Goal: Transaction & Acquisition: Purchase product/service

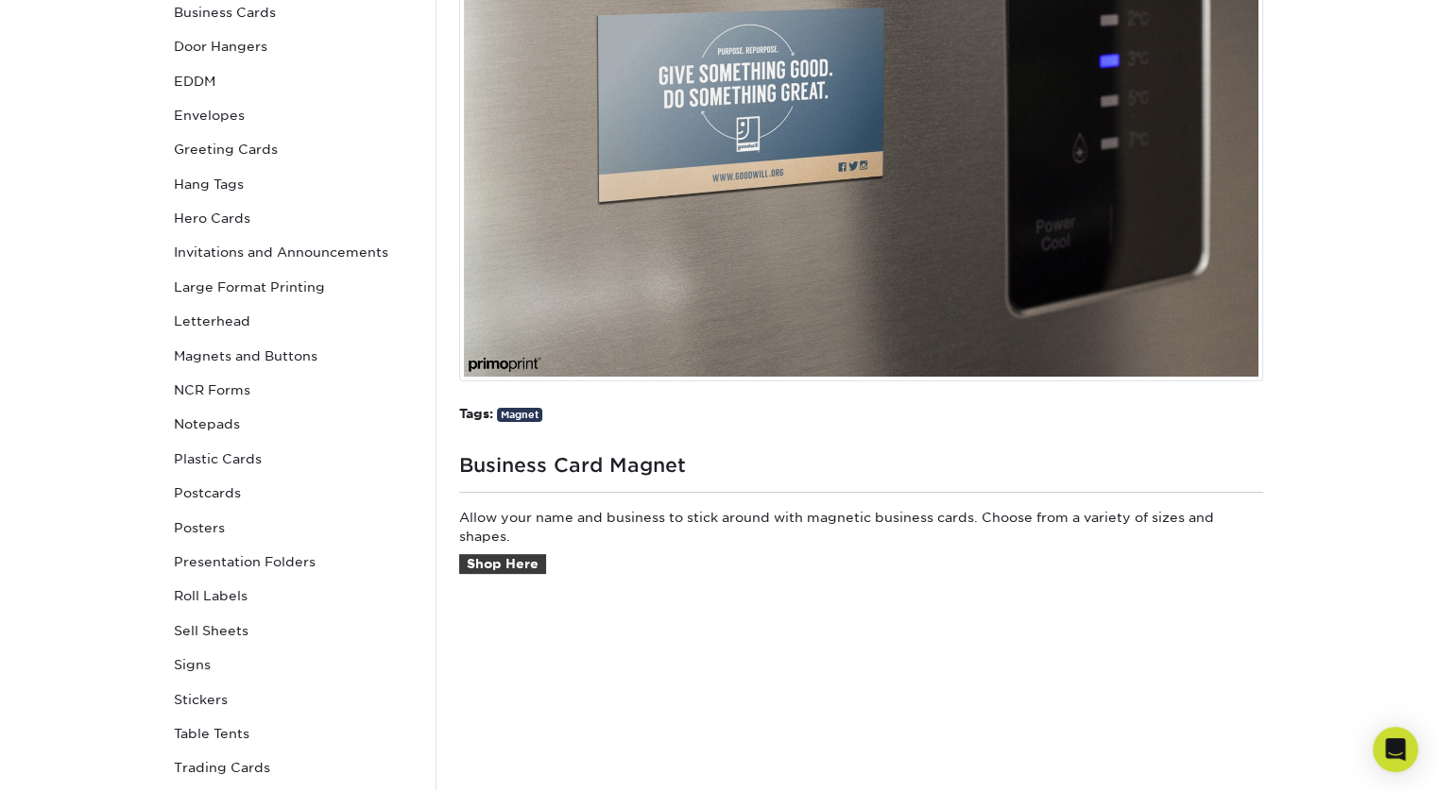
scroll to position [415, 0]
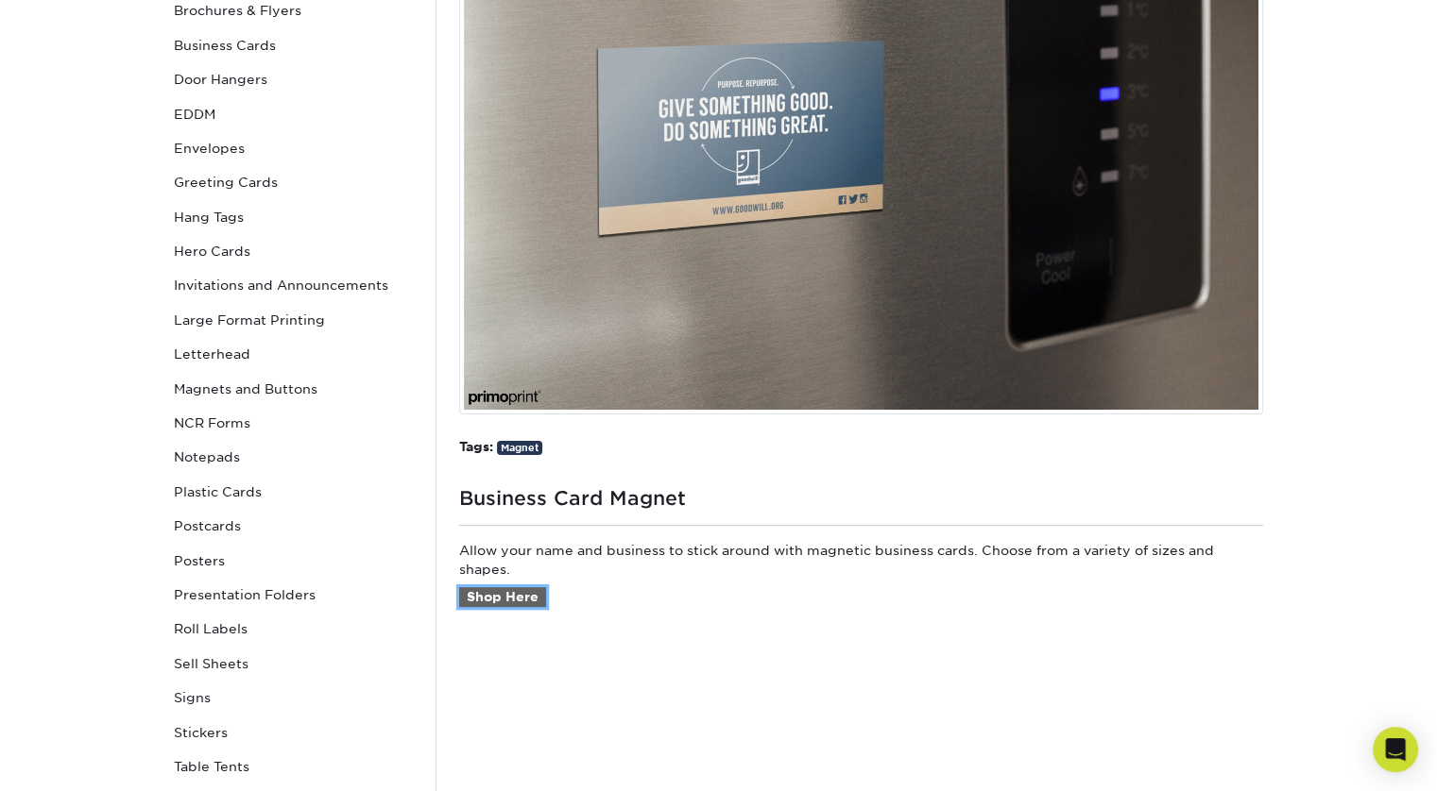
click at [530, 600] on link "Shop Here" at bounding box center [502, 597] width 87 height 21
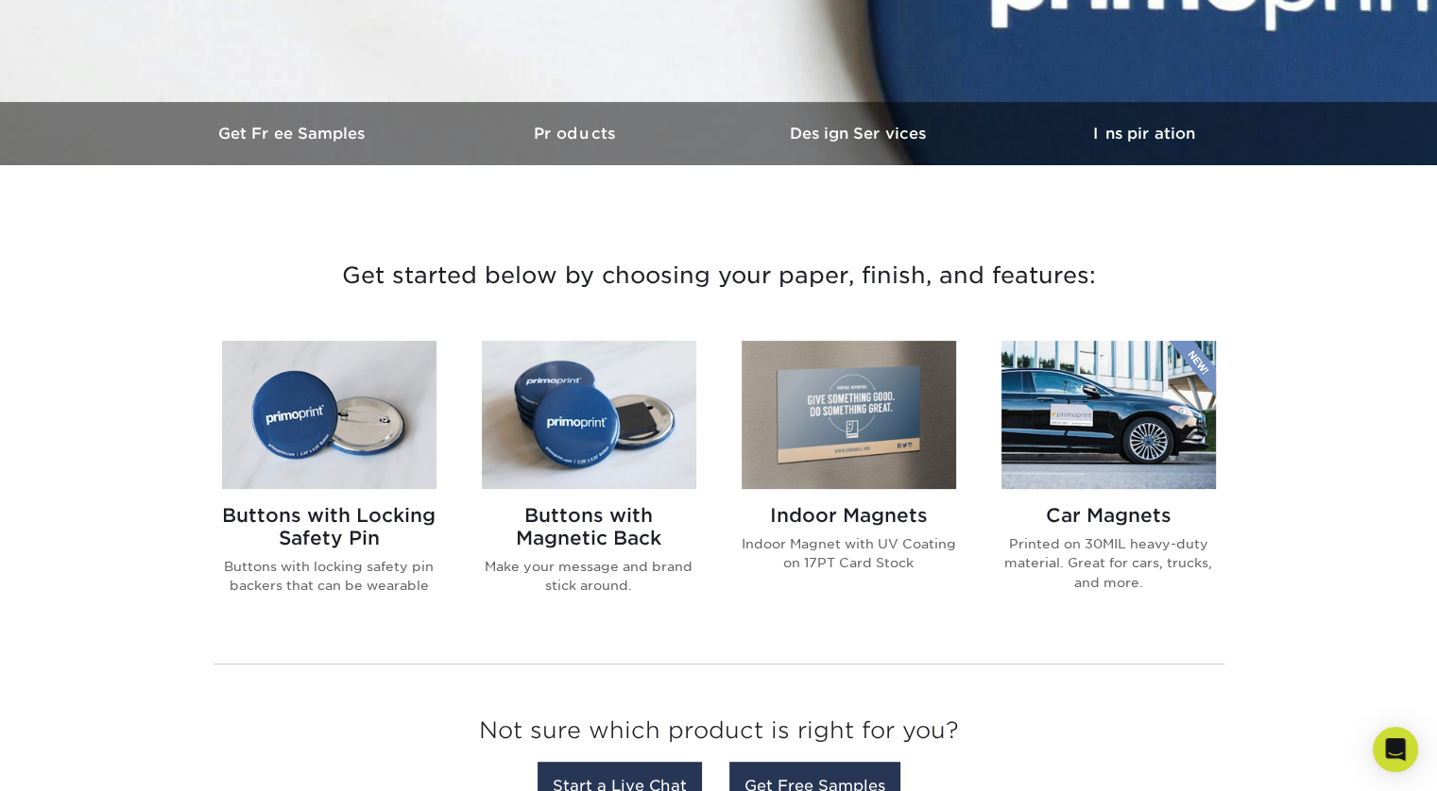
scroll to position [503, 0]
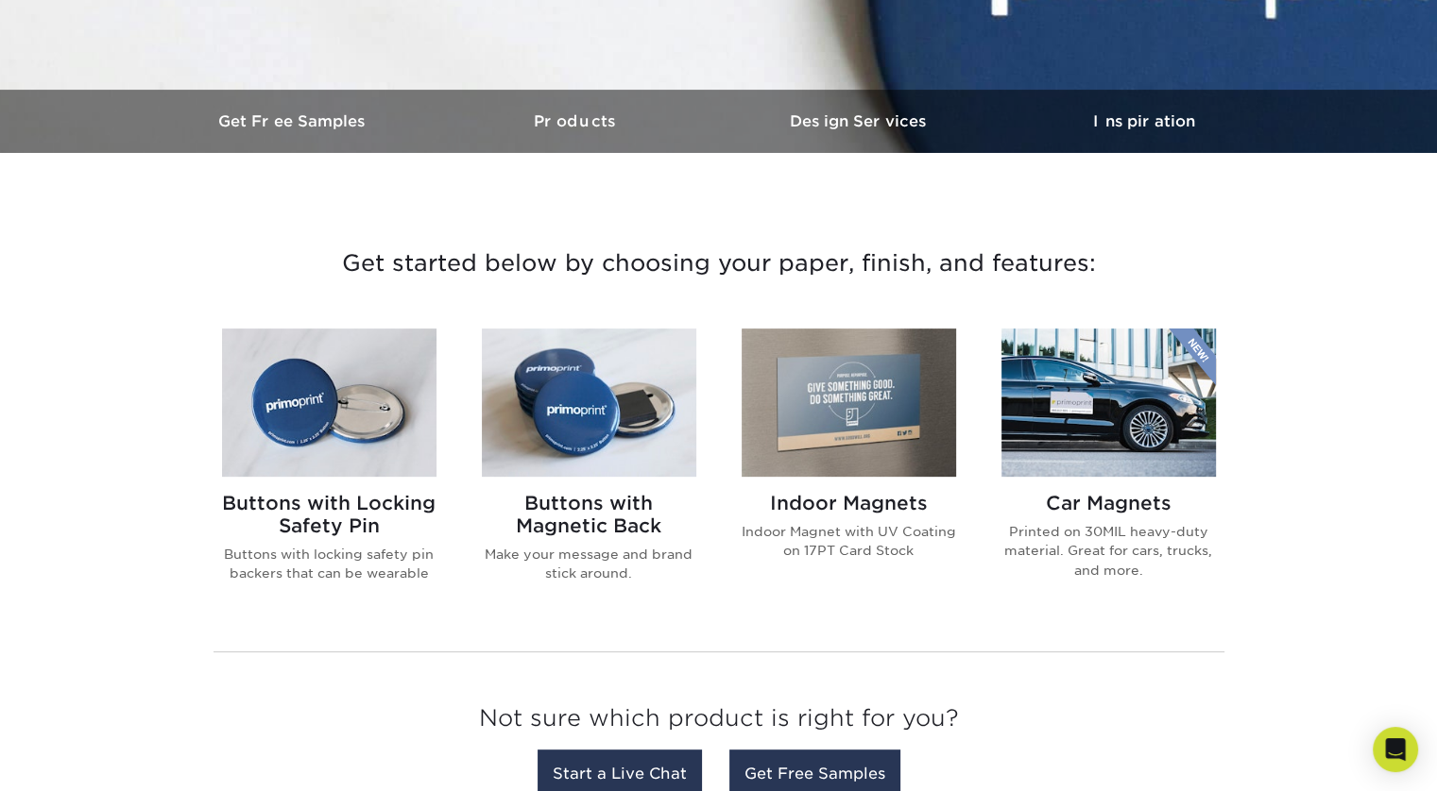
click at [787, 436] on img at bounding box center [848, 403] width 214 height 148
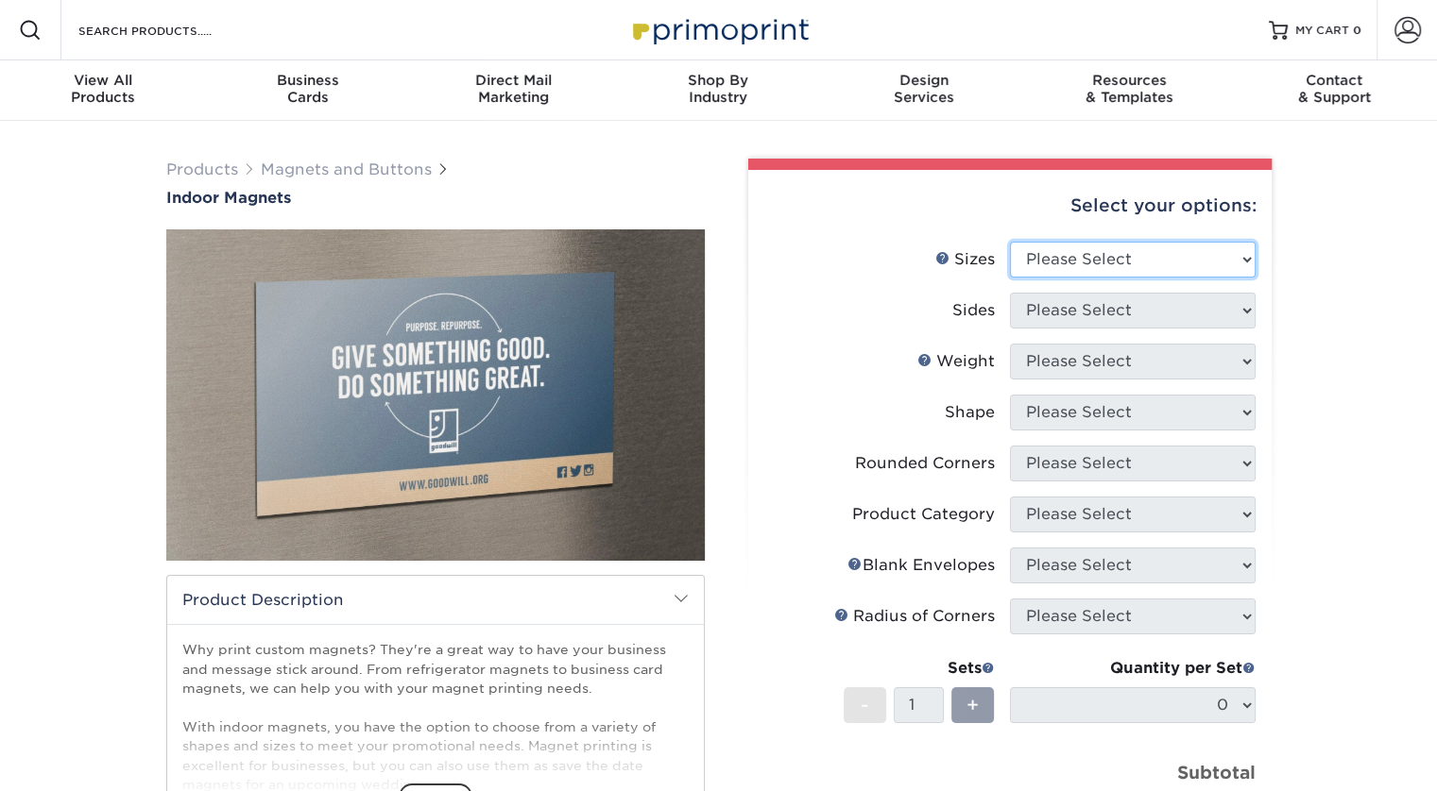
click at [1149, 253] on select "Please Select 2" x 3.5" 2.5" x 3.5" 3" x 4" 3.5" x 8.5" 4" x 6" 4" x 7" 4" x 8"…" at bounding box center [1133, 260] width 246 height 36
select select "2.00x3.50"
click at [1010, 242] on select "Please Select 2" x 3.5" 2.5" x 3.5" 3" x 4" 3.5" x 8.5" 4" x 6" 4" x 7" 4" x 8"…" at bounding box center [1133, 260] width 246 height 36
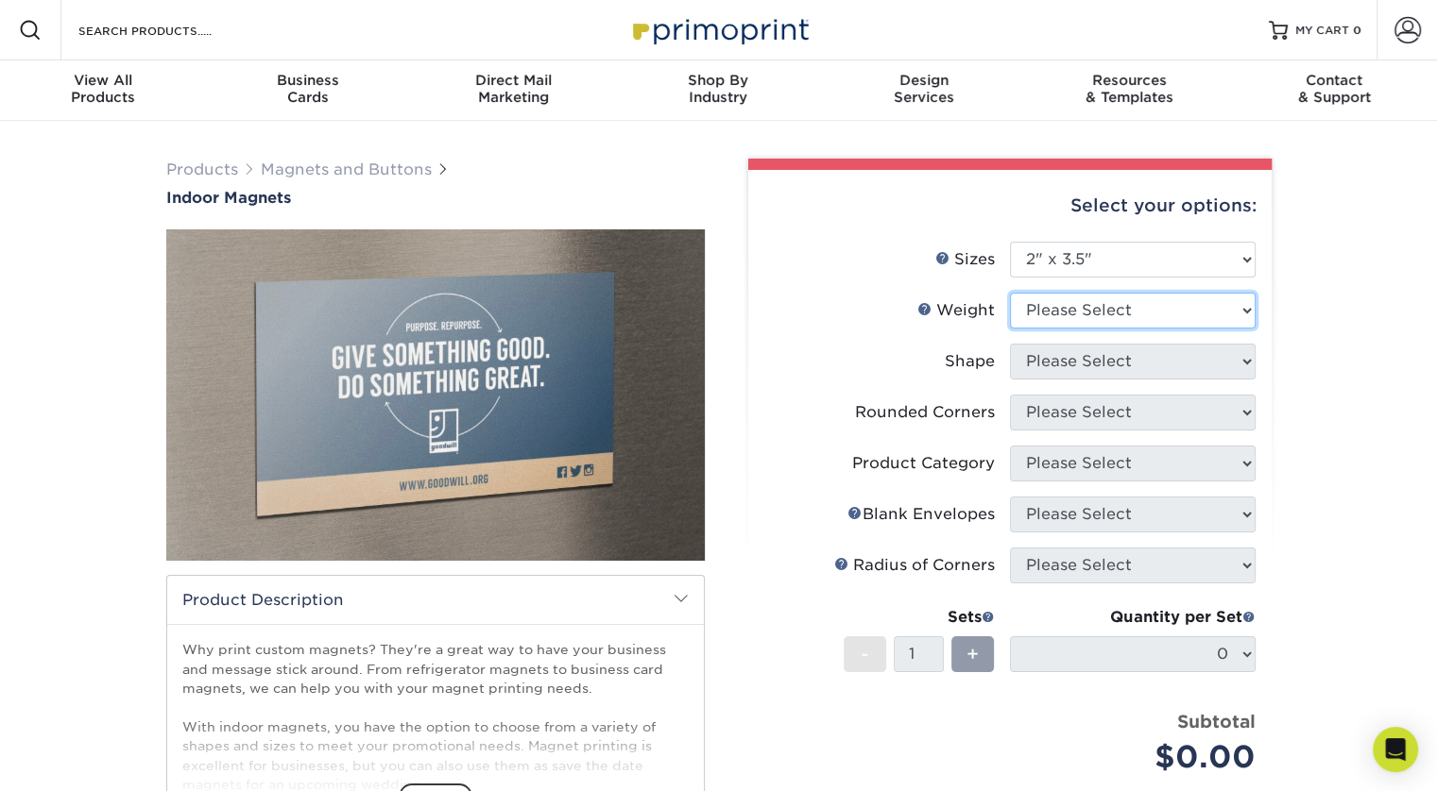
click at [1164, 325] on select "Please Select MAGNET" at bounding box center [1133, 311] width 246 height 36
select select "MAGNET"
click at [1010, 293] on select "Please Select MAGNET" at bounding box center [1133, 311] width 246 height 36
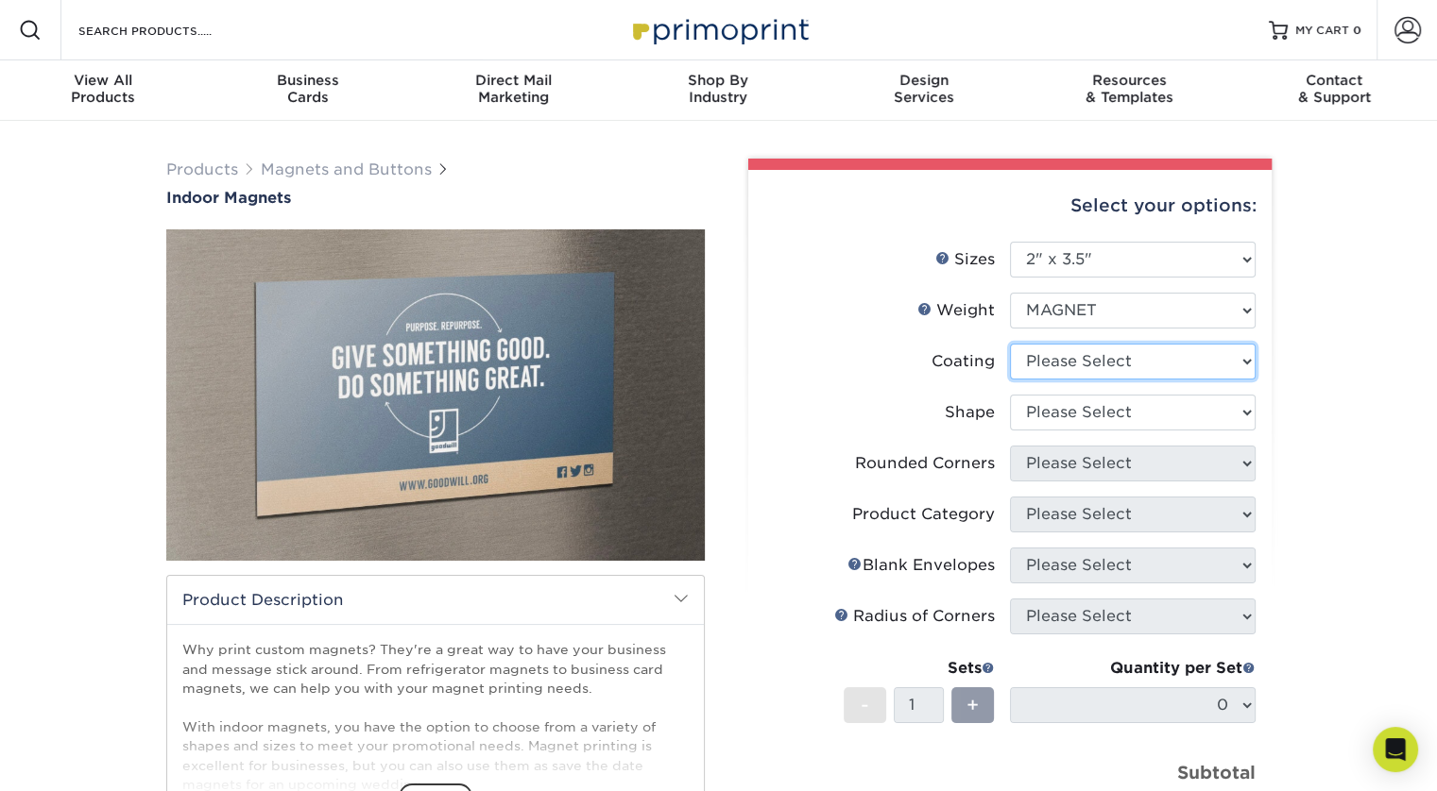
click at [1130, 369] on select at bounding box center [1133, 362] width 246 height 36
select select "1e8116af-acfc-44b1-83dc-8181aa338834"
click at [1010, 344] on select at bounding box center [1133, 362] width 246 height 36
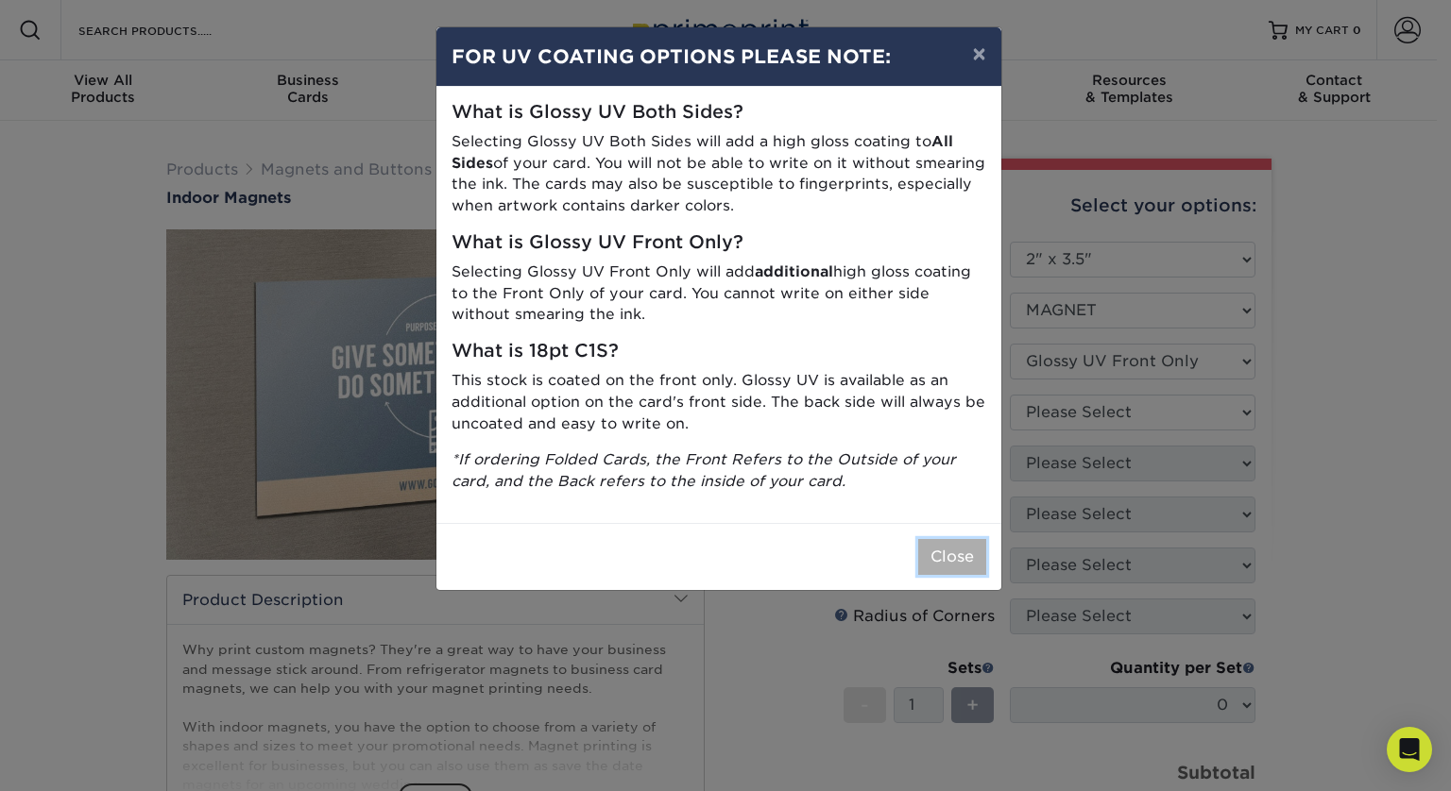
click at [947, 558] on button "Close" at bounding box center [952, 557] width 68 height 36
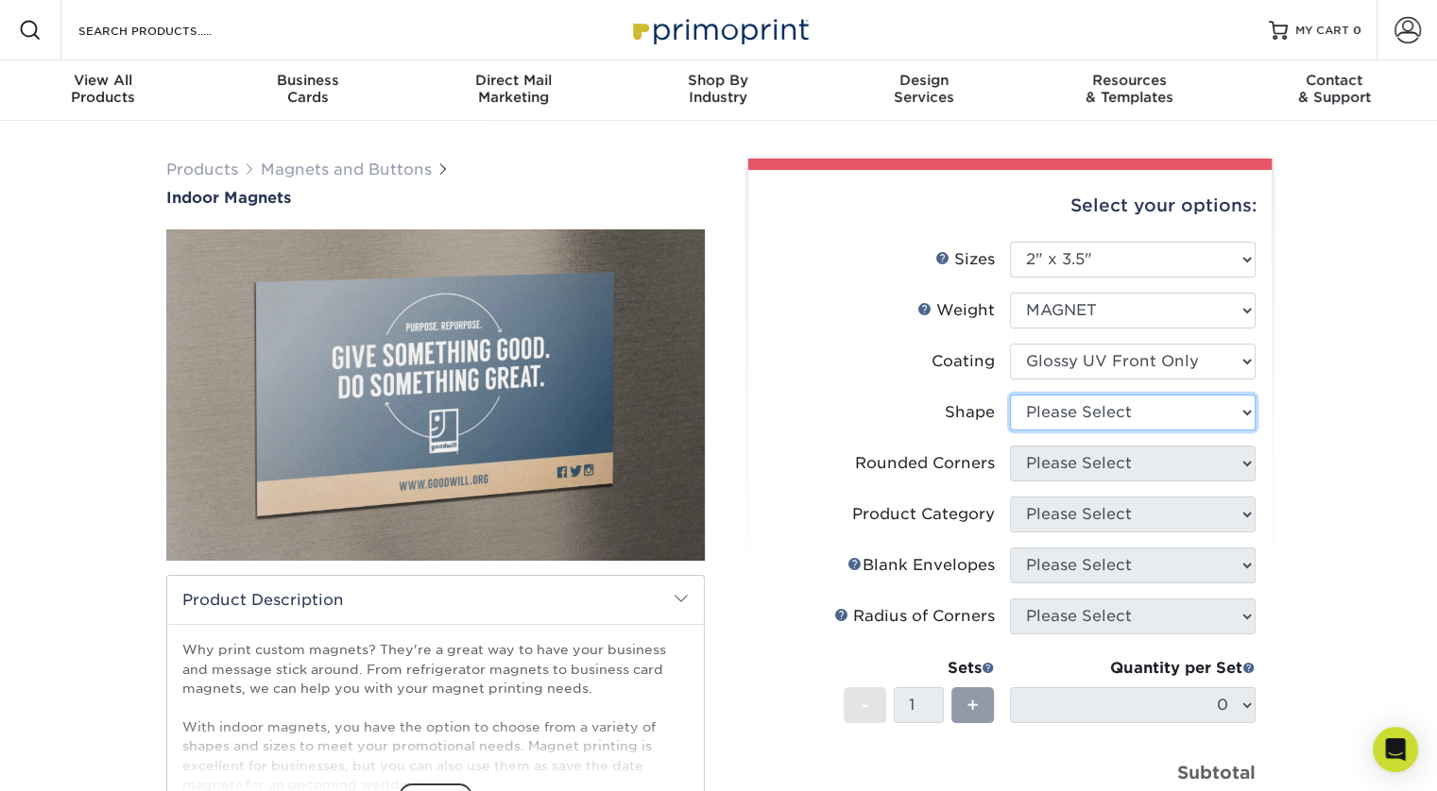
click at [1099, 411] on select "Please Select Standard Oval" at bounding box center [1133, 413] width 246 height 36
select select "standard"
click at [1010, 395] on select "Please Select Standard Oval" at bounding box center [1133, 413] width 246 height 36
click at [1117, 463] on select "Please Select Yes - Round 4 Corners No" at bounding box center [1133, 464] width 246 height 36
select select "0"
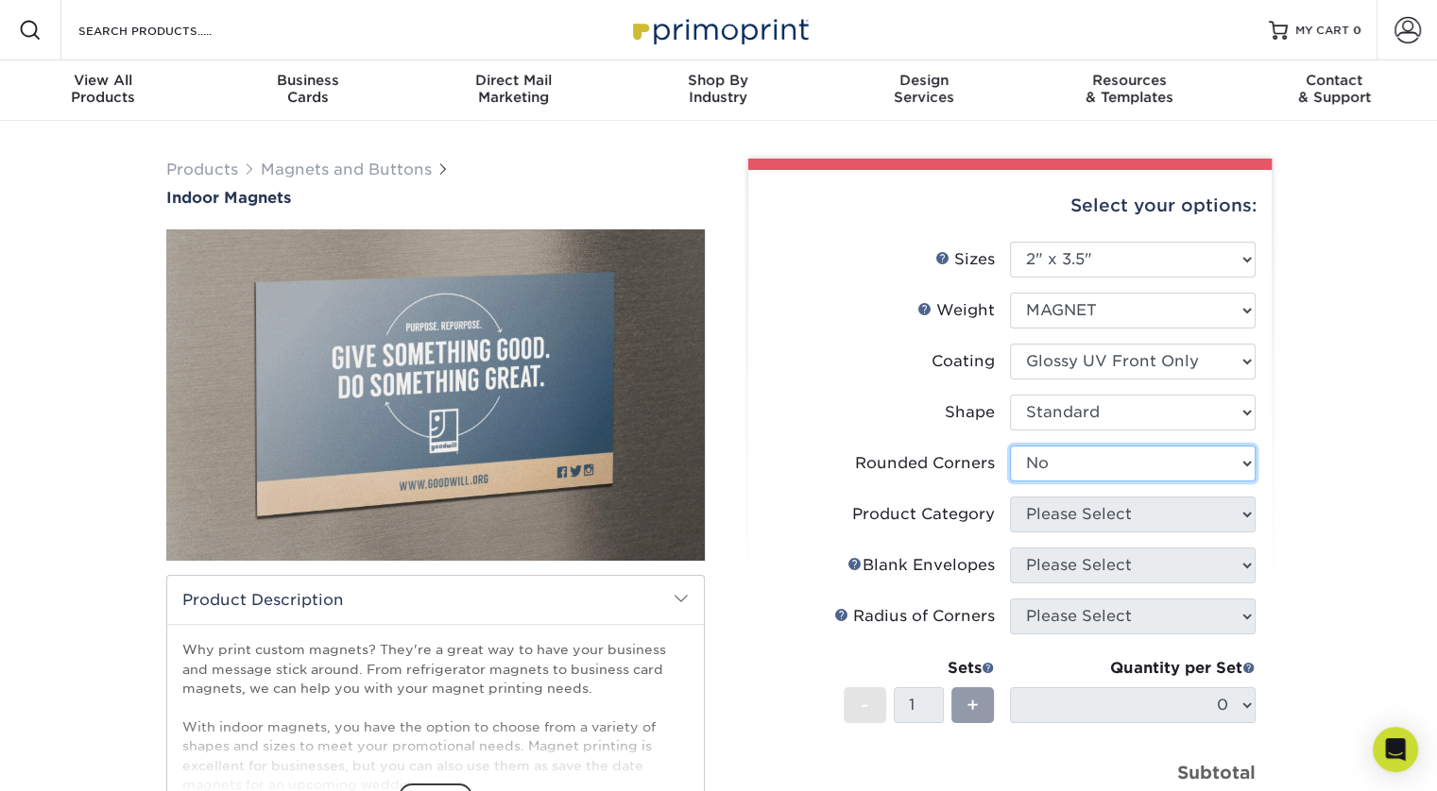
click at [1010, 446] on select "Please Select Yes - Round 4 Corners No" at bounding box center [1133, 464] width 246 height 36
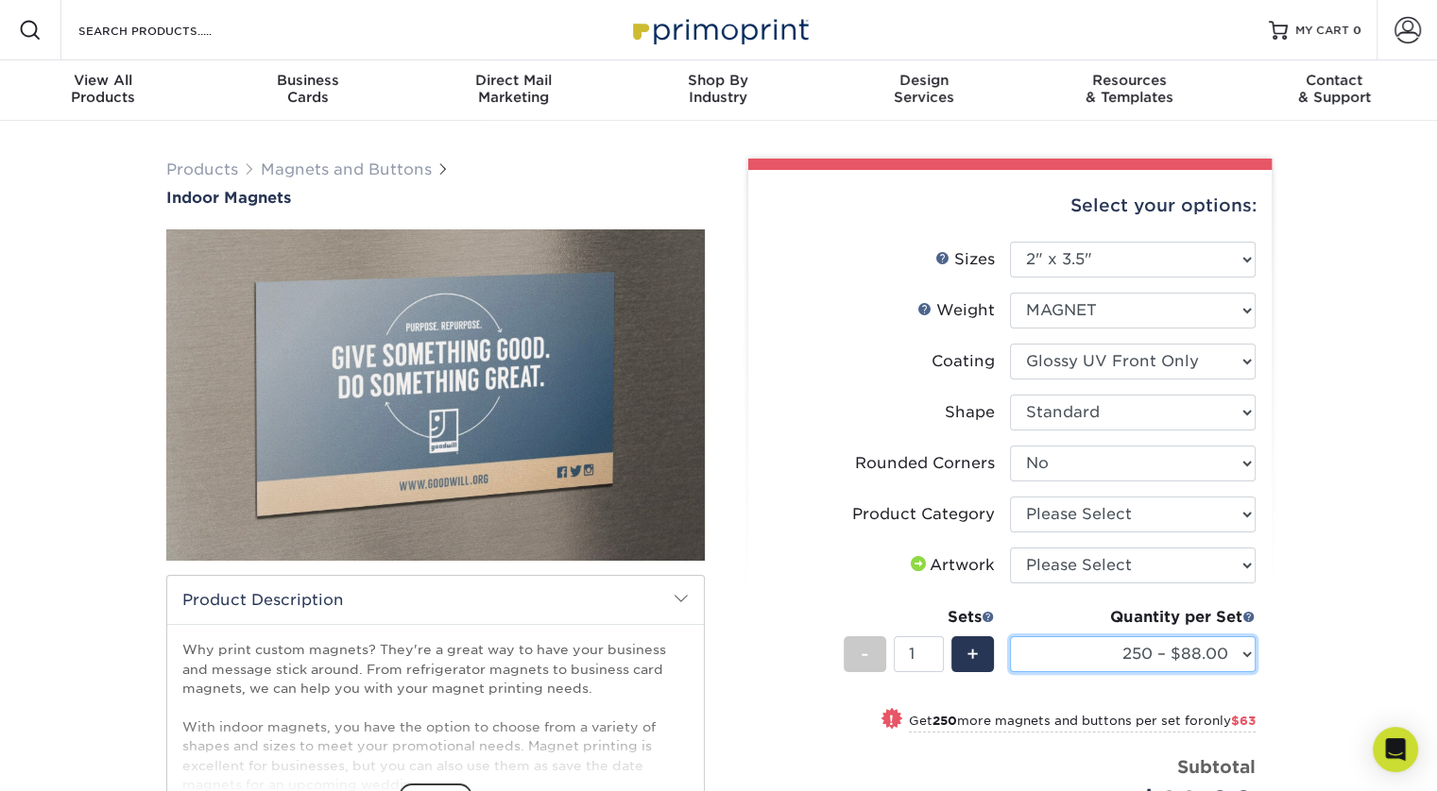
click at [1224, 652] on select "250 – $88.00 500 – $151.00 1000 – $258.00 2000 – $497.00 5000 – $1037.00" at bounding box center [1133, 655] width 246 height 36
select select "500 – $151.00"
click at [1010, 637] on select "250 – $88.00 500 – $151.00 1000 – $258.00 2000 – $497.00 5000 – $1037.00" at bounding box center [1133, 655] width 246 height 36
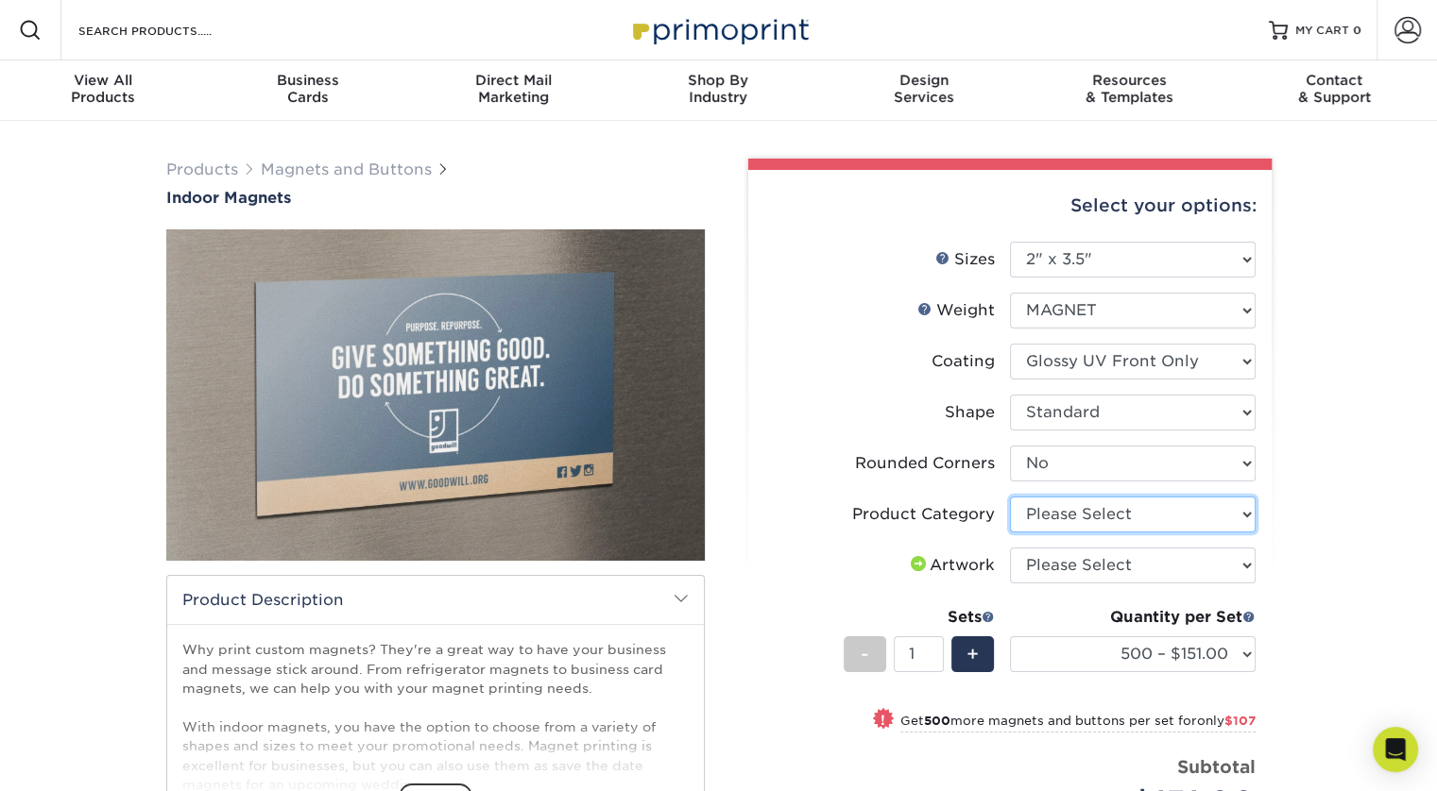
click at [1150, 529] on select "Please Select Standard Magnets" at bounding box center [1133, 515] width 246 height 36
select select "94f3b56e-8c08-41aa-8555-5876b16679e9"
click at [1010, 497] on select "Please Select Standard Magnets" at bounding box center [1133, 515] width 246 height 36
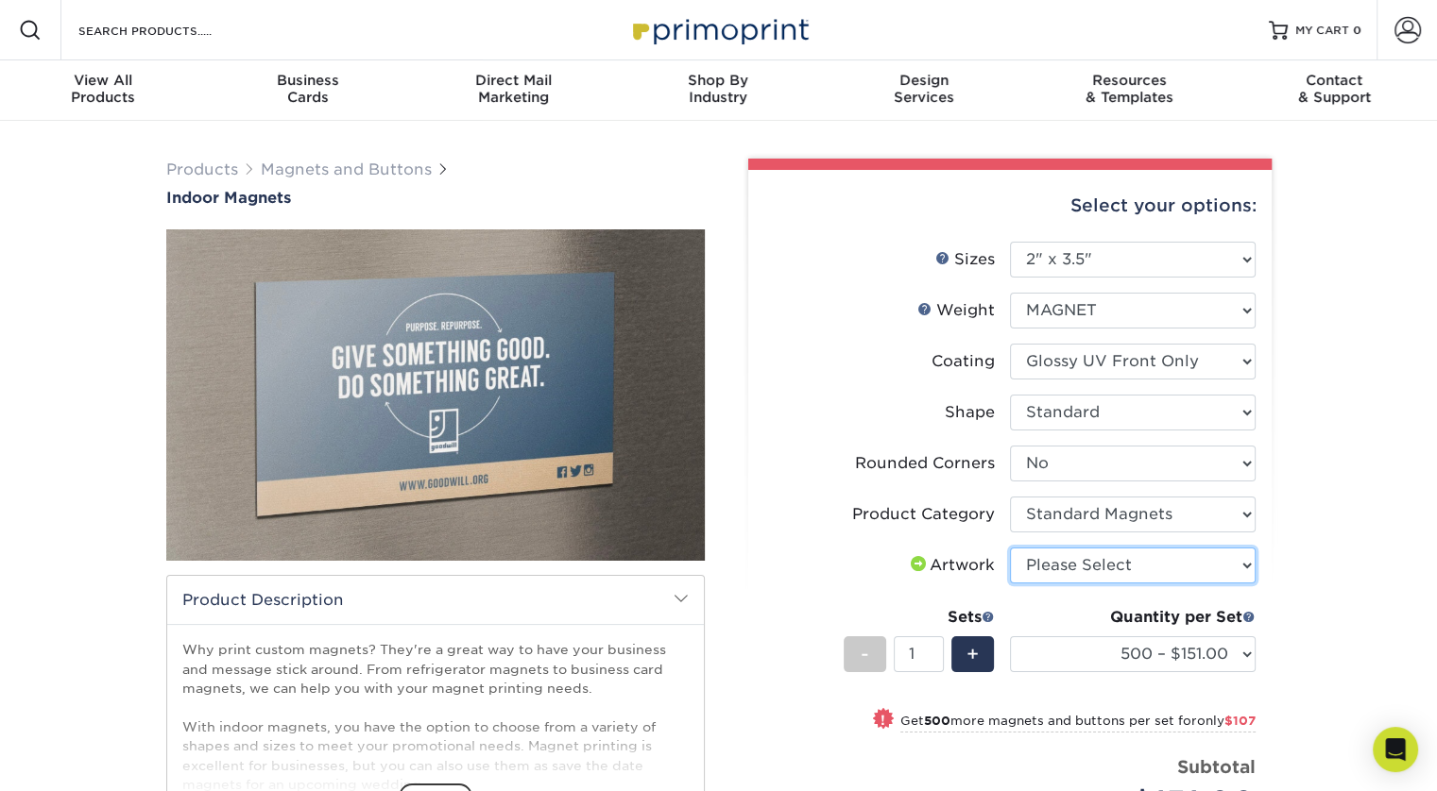
click at [1107, 570] on select "Please Select I will upload files I need a design - $50" at bounding box center [1133, 566] width 246 height 36
select select "upload"
click at [1010, 548] on select "Please Select I will upload files I need a design - $50" at bounding box center [1133, 566] width 246 height 36
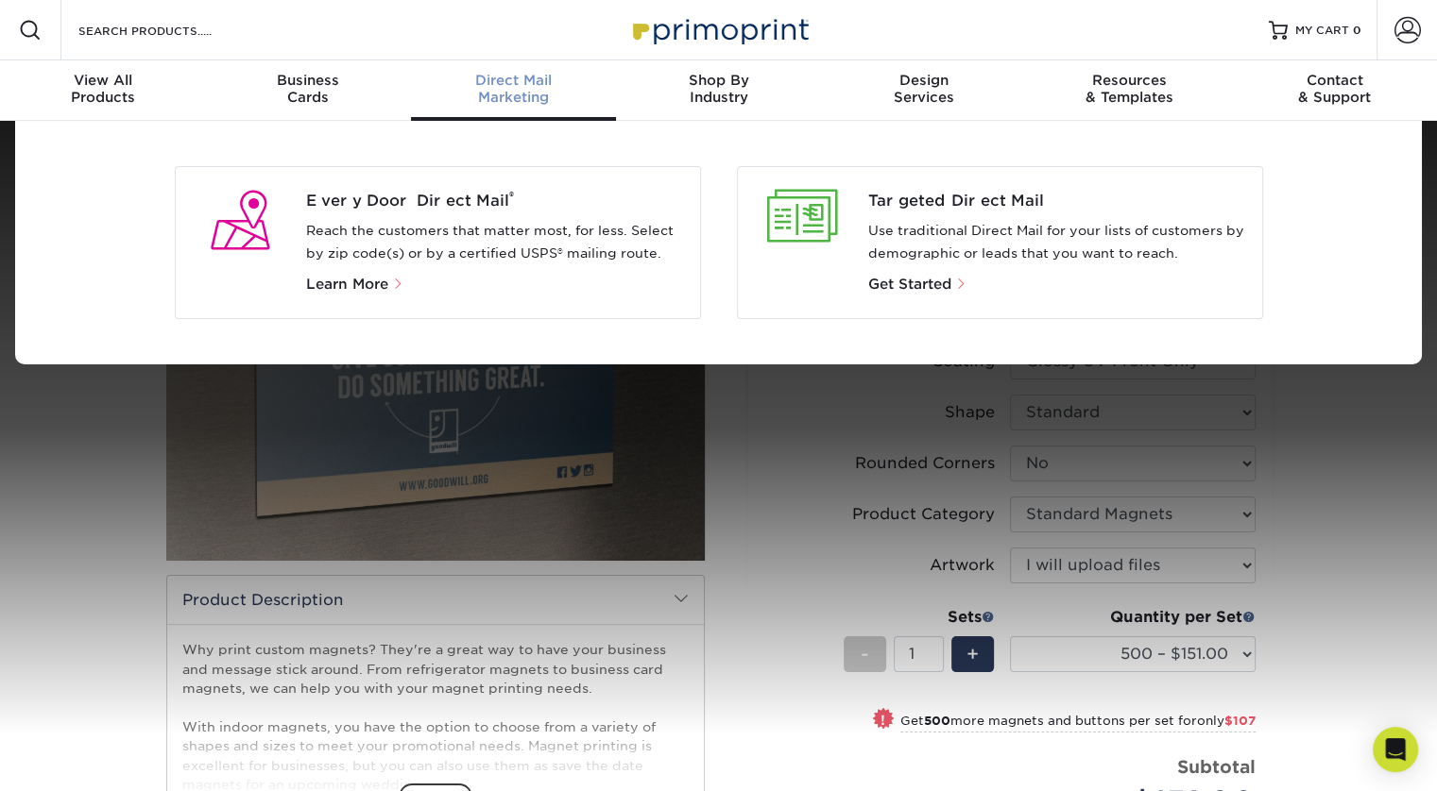
click at [427, 241] on p "Reach the customers that matter most, for less. Select by zip code(s) or by a c…" at bounding box center [495, 242] width 379 height 45
click at [360, 286] on span "Learn More" at bounding box center [347, 284] width 82 height 17
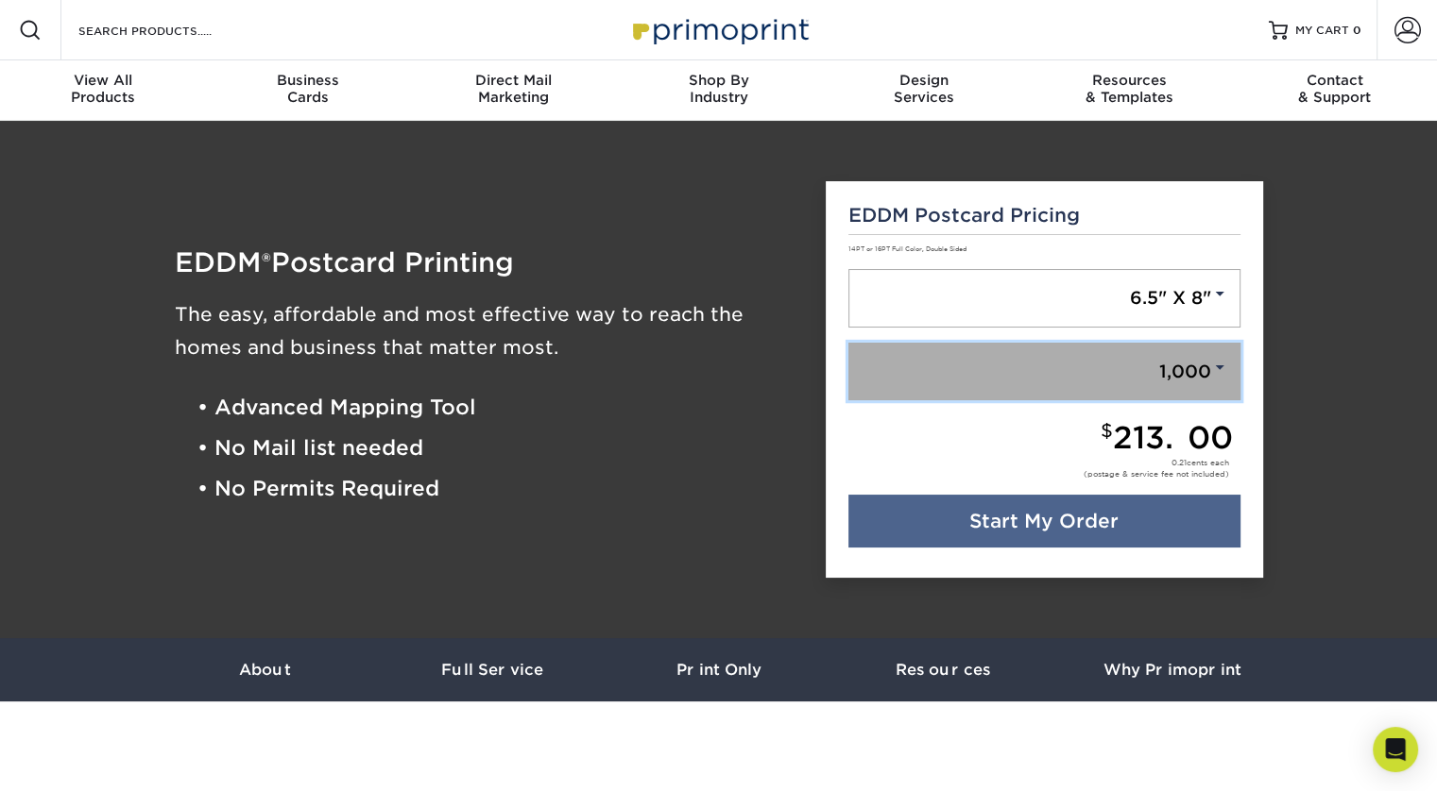
click at [1033, 366] on link "1,000" at bounding box center [1044, 372] width 392 height 59
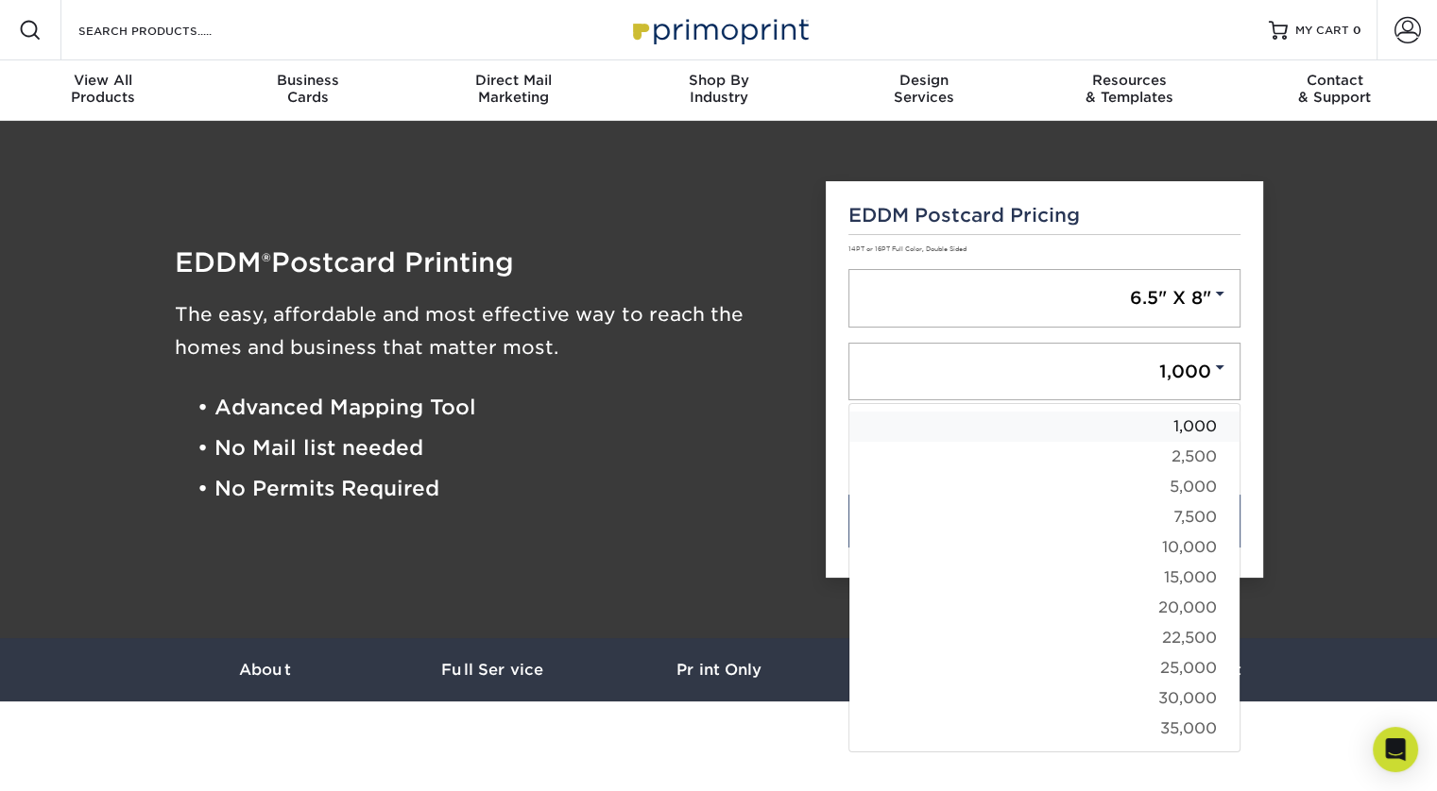
click at [1133, 428] on link "1,000" at bounding box center [1044, 427] width 390 height 30
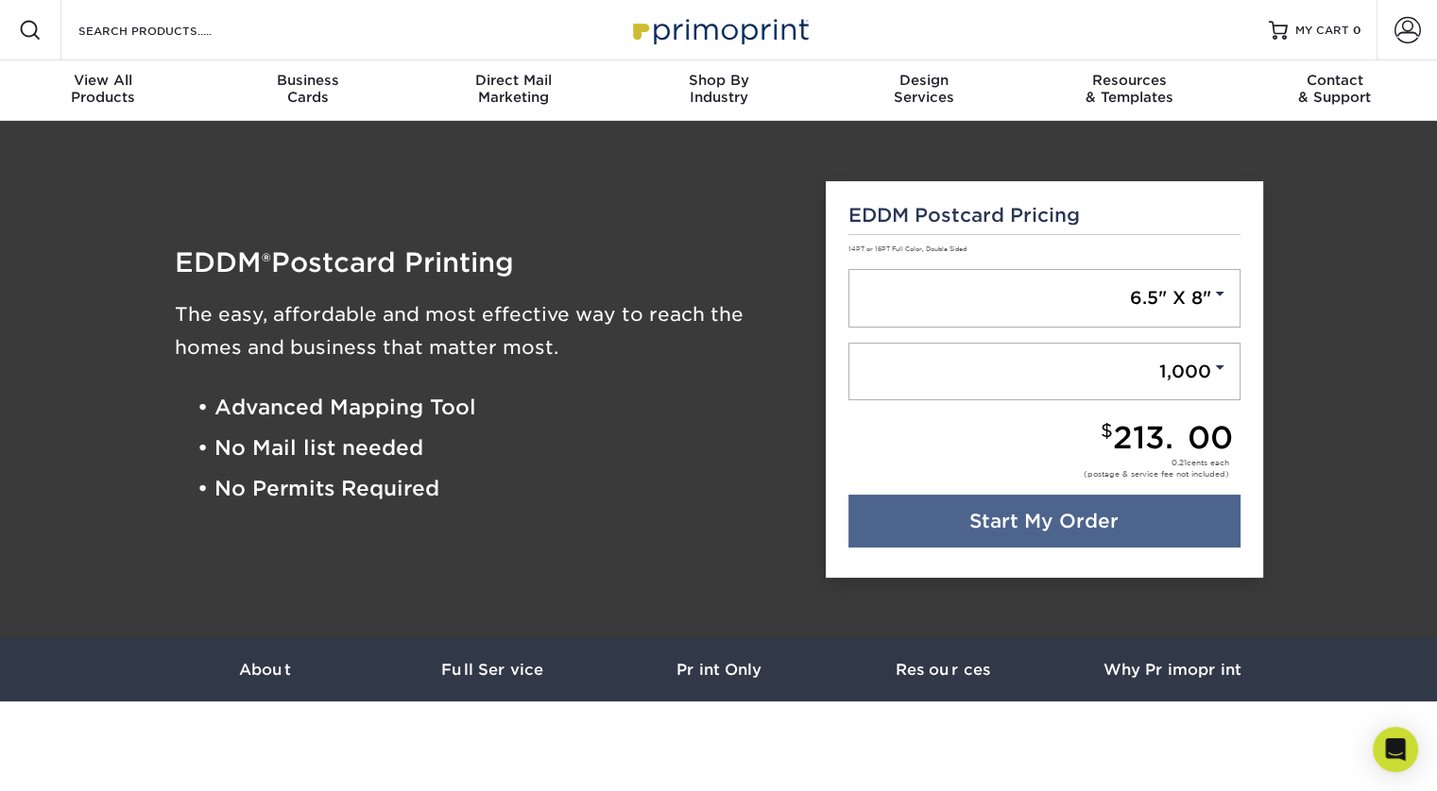
click at [968, 549] on div "EDDM Postcard Pricing 14PT or 16PT Full Color, Double Sided 6.5" X 8" 6.5" X 8"…" at bounding box center [1043, 380] width 437 height 398
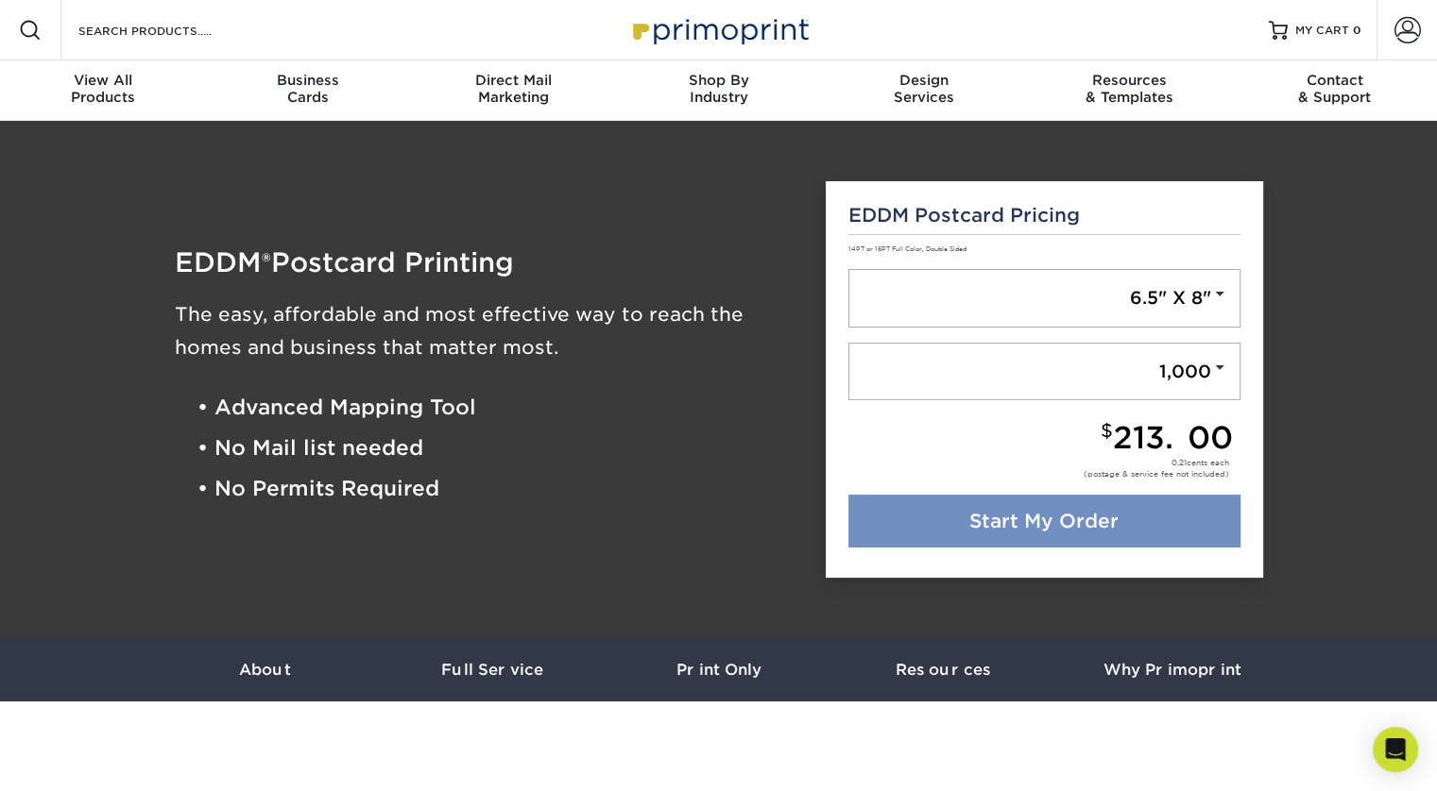
click at [970, 535] on link "Start My Order" at bounding box center [1044, 521] width 392 height 53
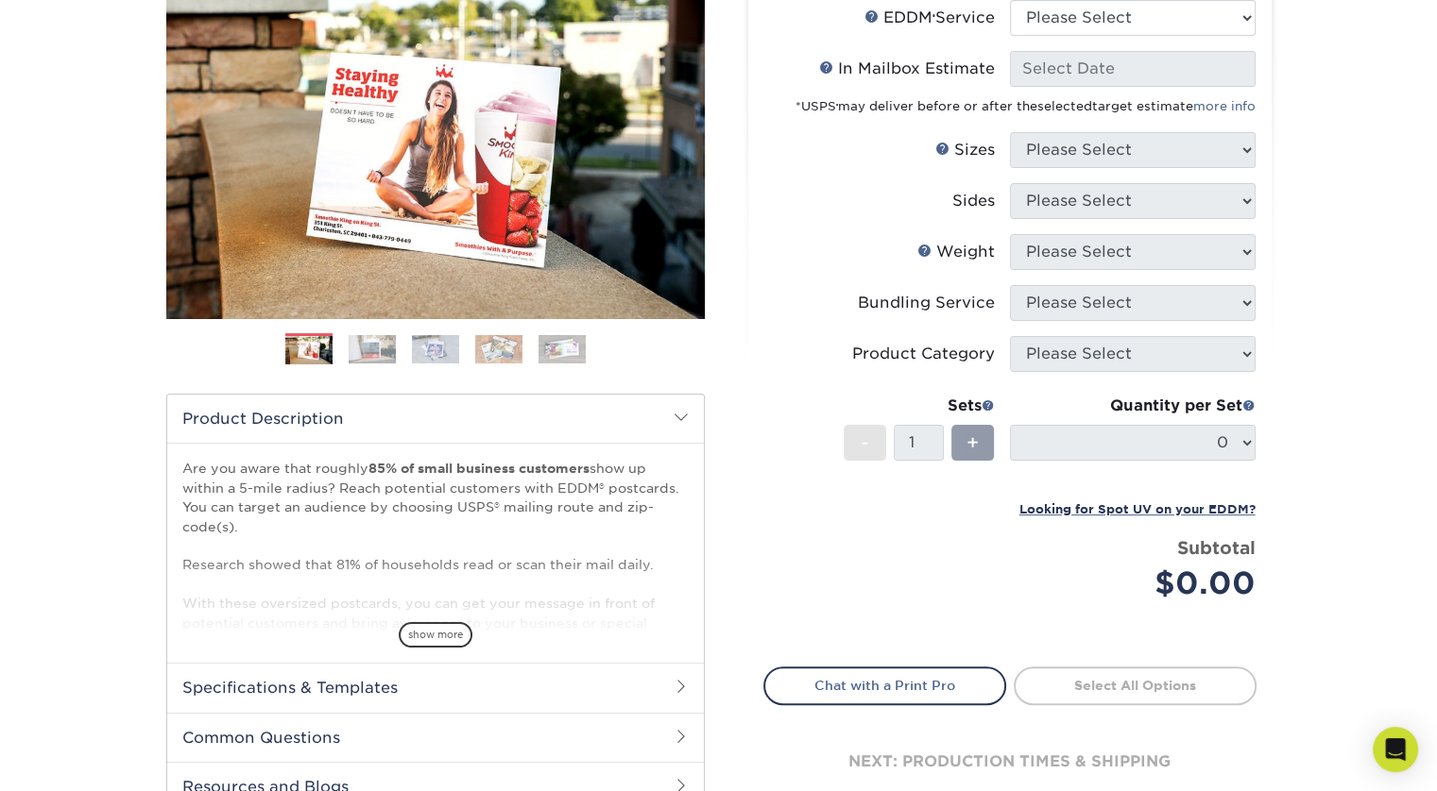
scroll to position [140, 0]
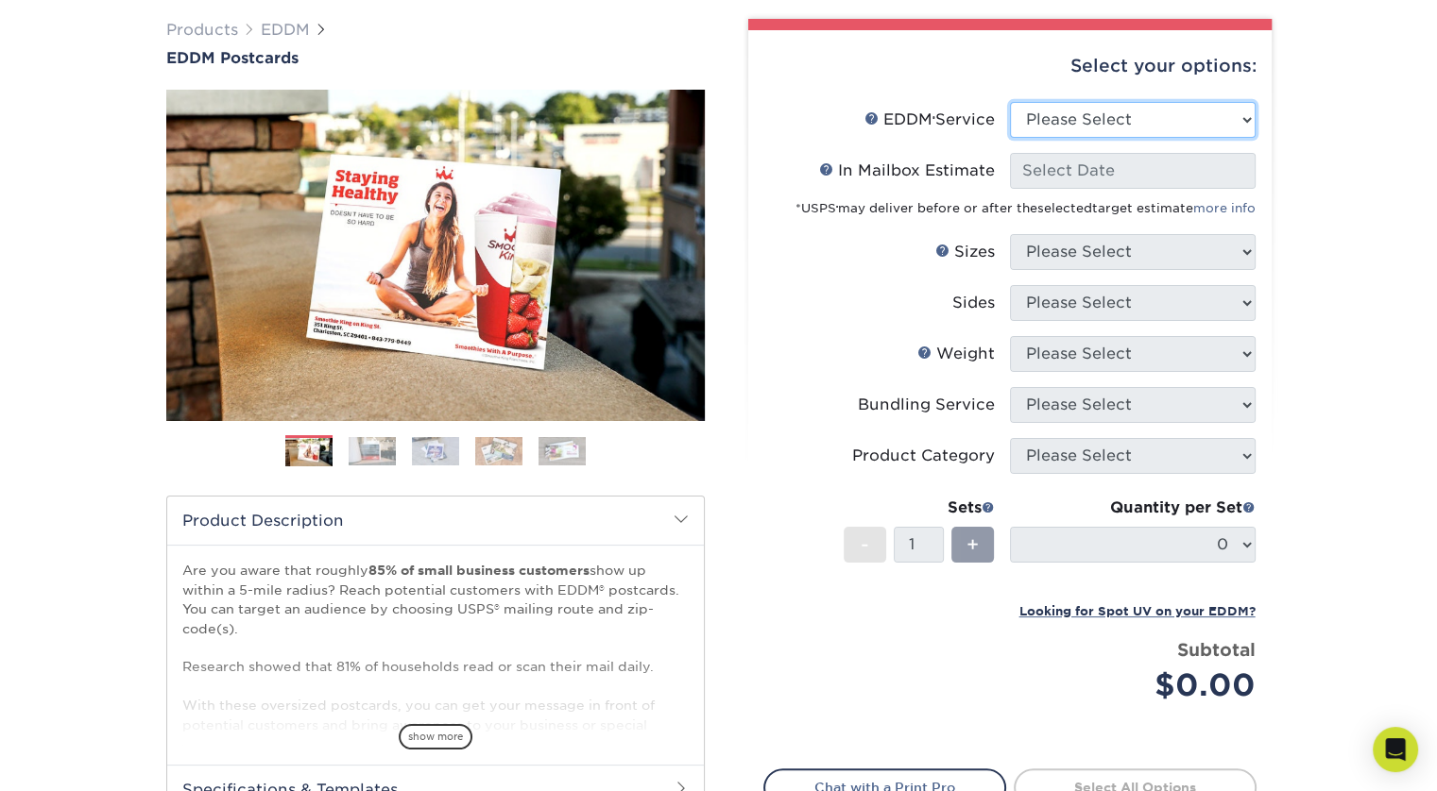
click at [1178, 131] on select "Please Select Full Service Print Only" at bounding box center [1133, 120] width 246 height 36
select select "full_service"
click at [1010, 102] on select "Please Select Full Service Print Only" at bounding box center [1133, 120] width 246 height 36
select select "-1"
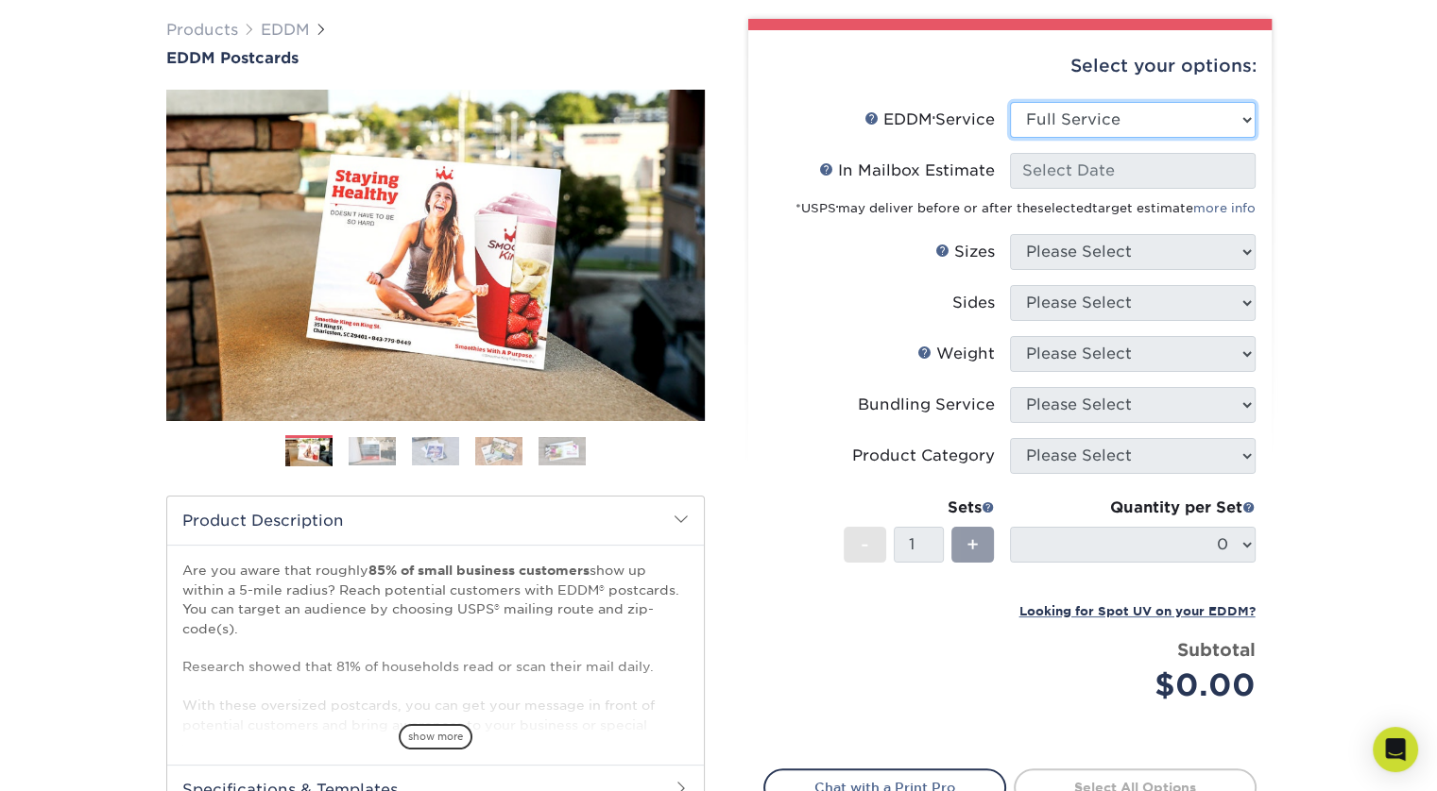
select select "-1"
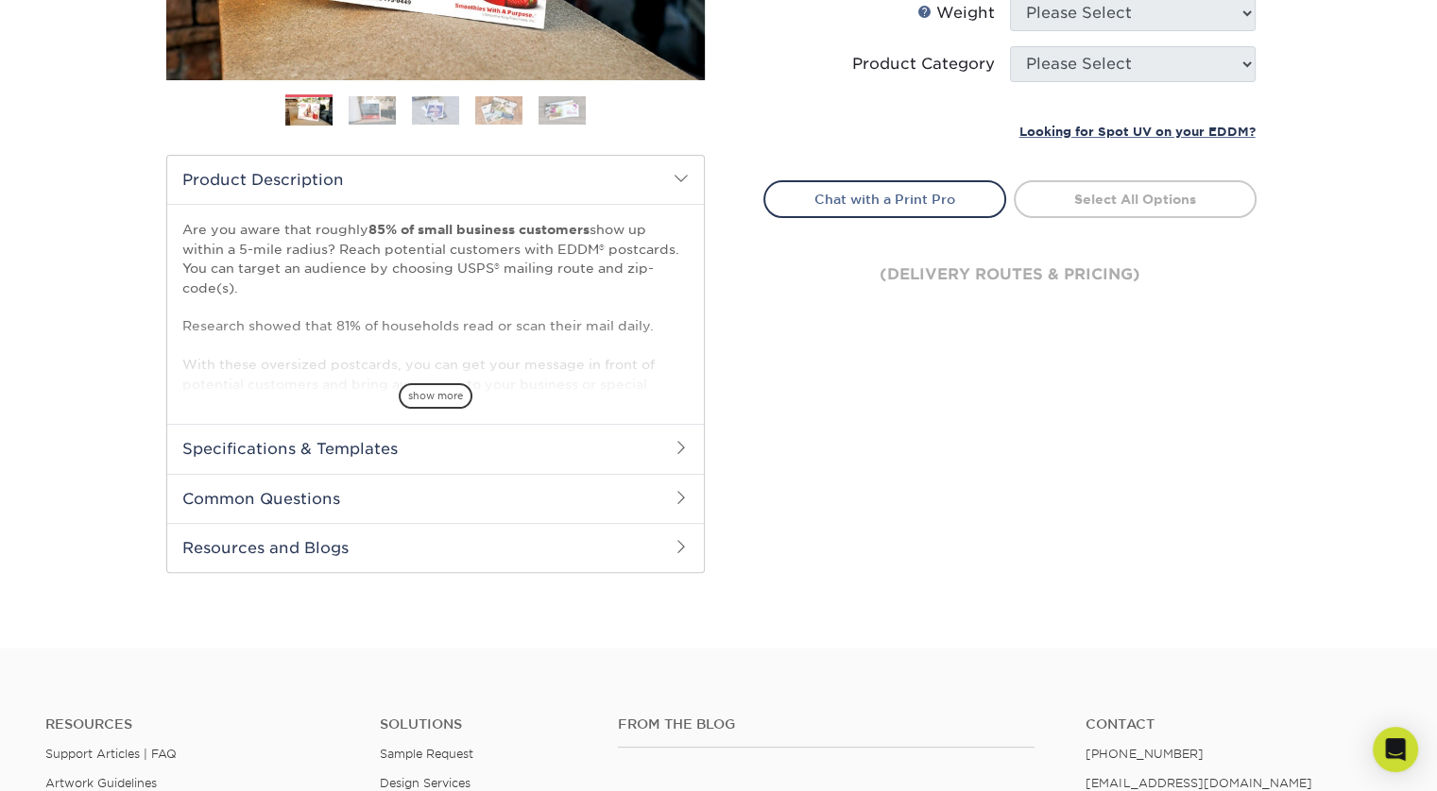
scroll to position [91, 0]
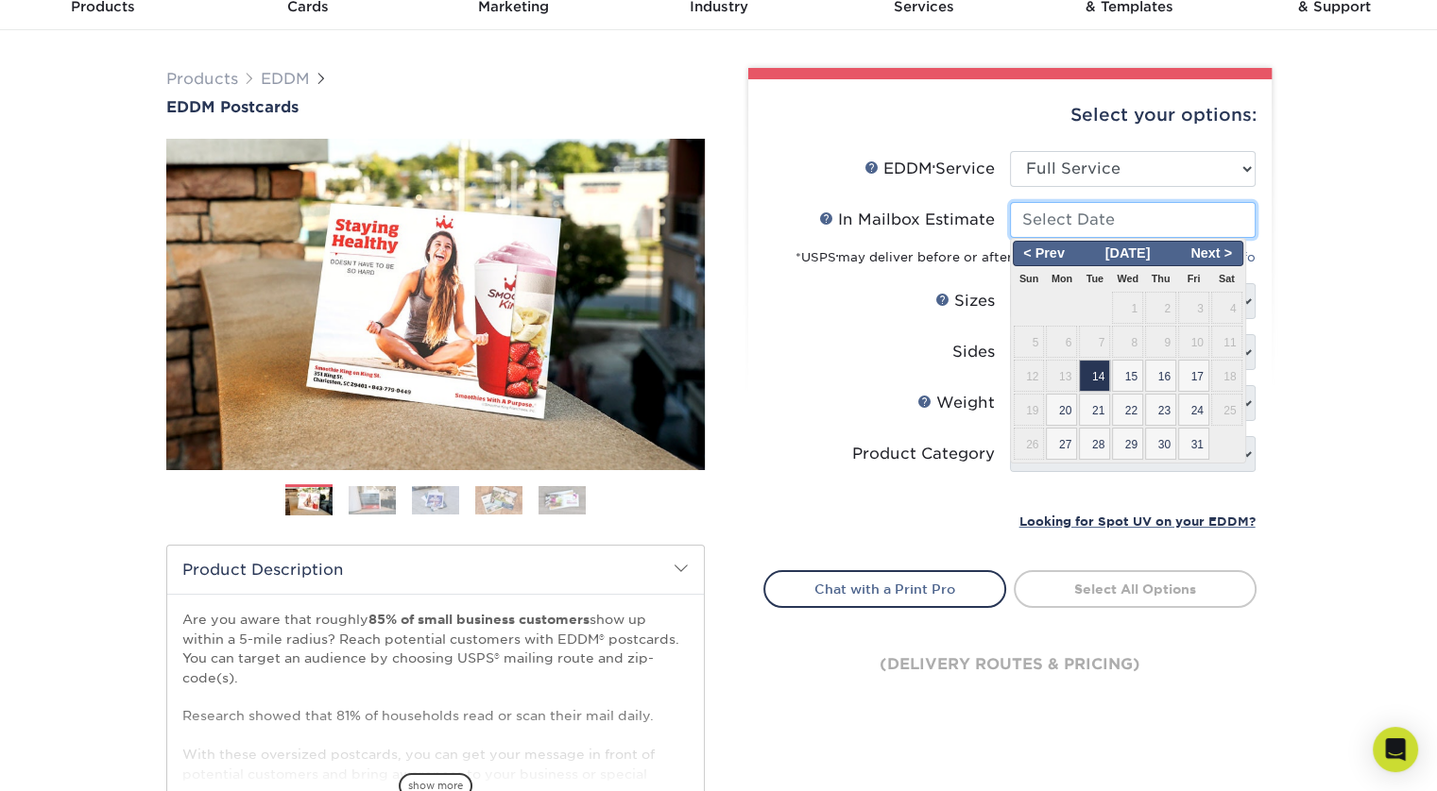
click at [1168, 228] on input "In Mailbox Estimate Help In Mailbox Estimate" at bounding box center [1133, 220] width 246 height 36
click at [1184, 445] on span "31" at bounding box center [1193, 444] width 31 height 32
type input "[DATE]"
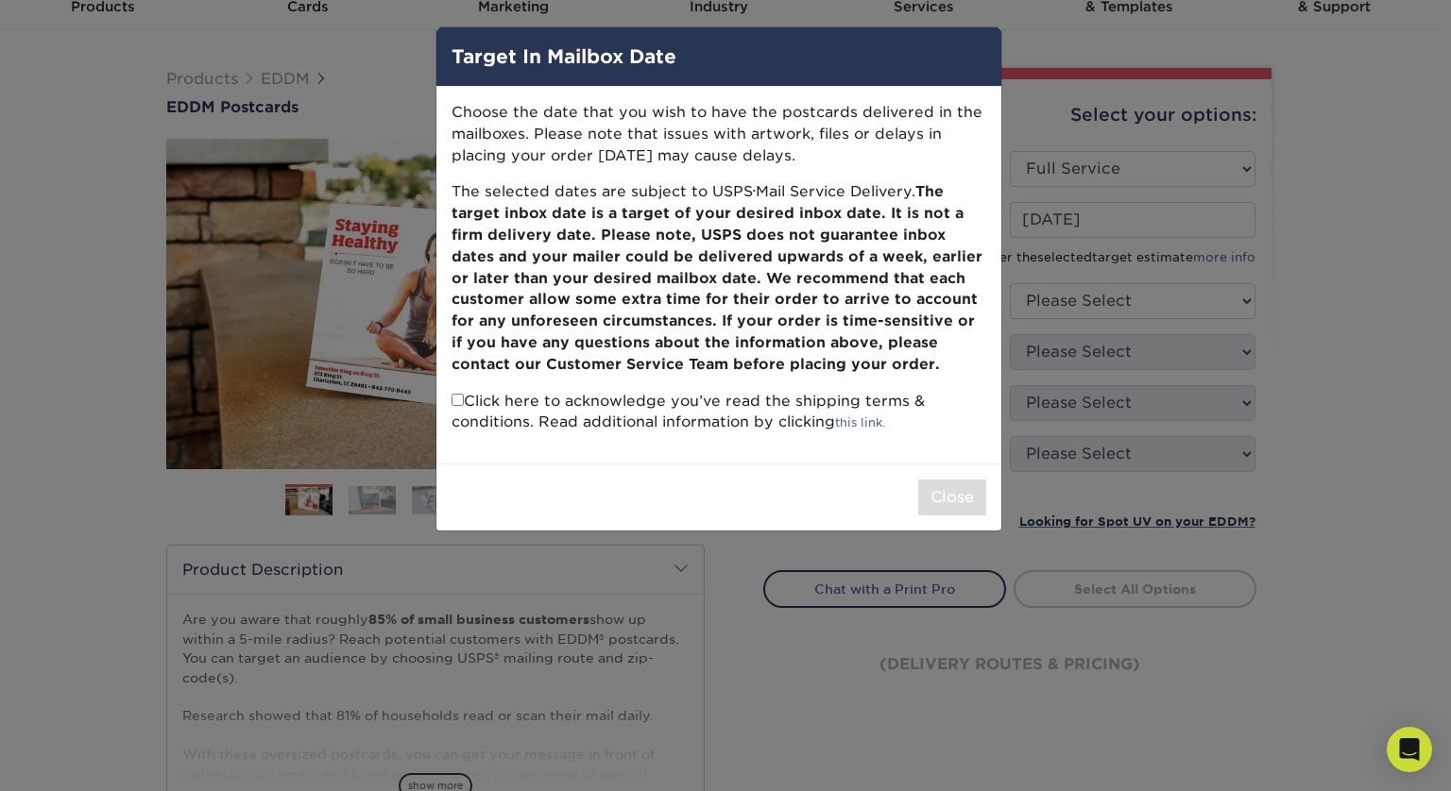
click at [465, 404] on p "Click here to acknowledge you’ve read the shipping terms & conditions. Read add…" at bounding box center [718, 412] width 535 height 43
click at [456, 403] on input "checkbox" at bounding box center [457, 400] width 12 height 12
checkbox input "true"
click at [948, 508] on button "Close" at bounding box center [952, 498] width 68 height 36
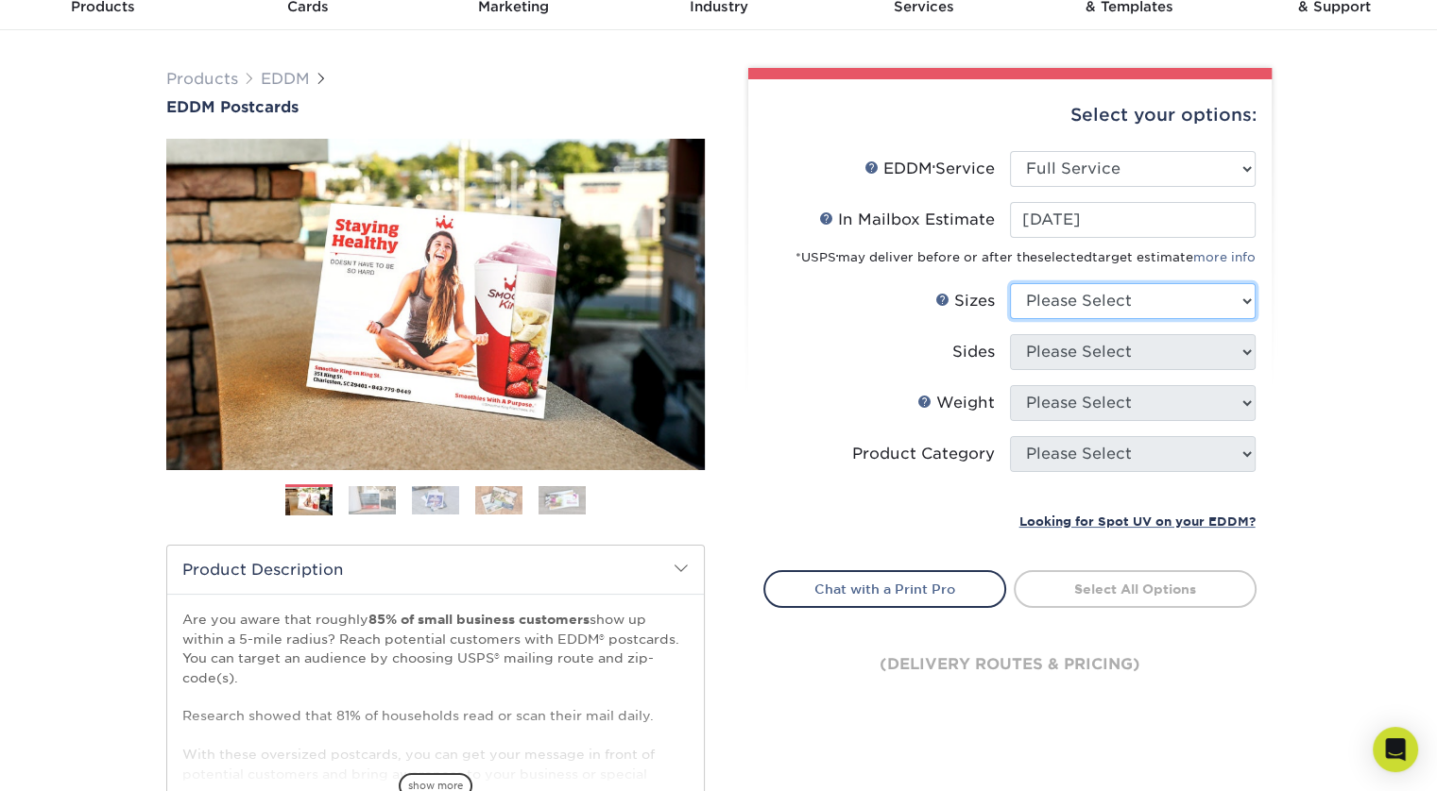
click at [1130, 307] on select "Please Select 4.5" x 12" 6" x 12" 6.5" x 8" 6.5" x 9" 6.5" x 12" 7" x 8.5" 8" x…" at bounding box center [1133, 301] width 246 height 36
select select "4.50x12.00"
click at [1010, 283] on select "Please Select 4.5" x 12" 6" x 12" 6.5" x 8" 6.5" x 9" 6.5" x 12" 7" x 8.5" 8" x…" at bounding box center [1133, 301] width 246 height 36
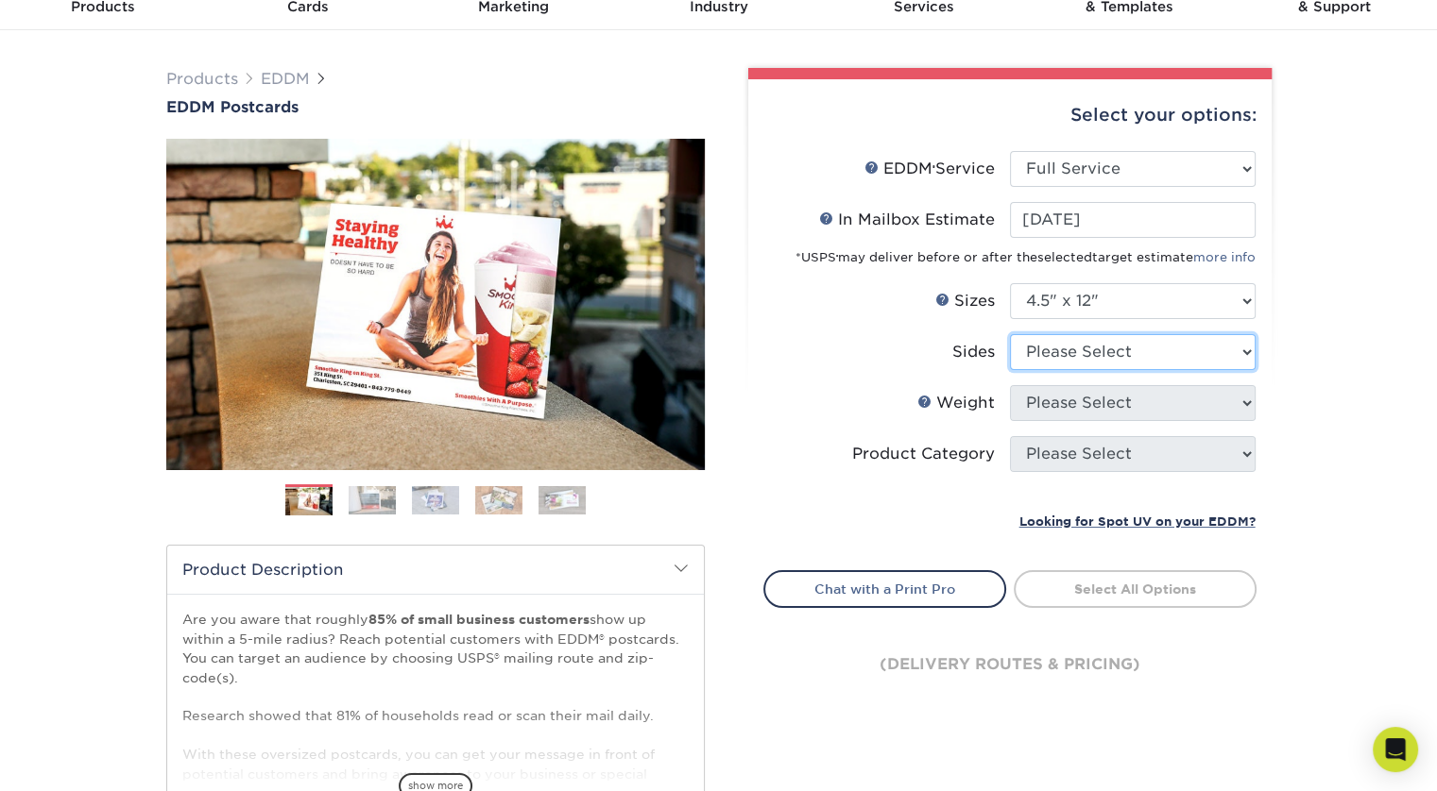
click at [1135, 366] on select "Please Select Print Both Sides Print Front Only" at bounding box center [1133, 352] width 246 height 36
select select "13abbda7-1d64-4f25-8bb2-c179b224825d"
click at [1010, 334] on select "Please Select Print Both Sides Print Front Only" at bounding box center [1133, 352] width 246 height 36
click at [1132, 411] on select "Please Select 14PT 16PT" at bounding box center [1133, 403] width 246 height 36
select select "14PT"
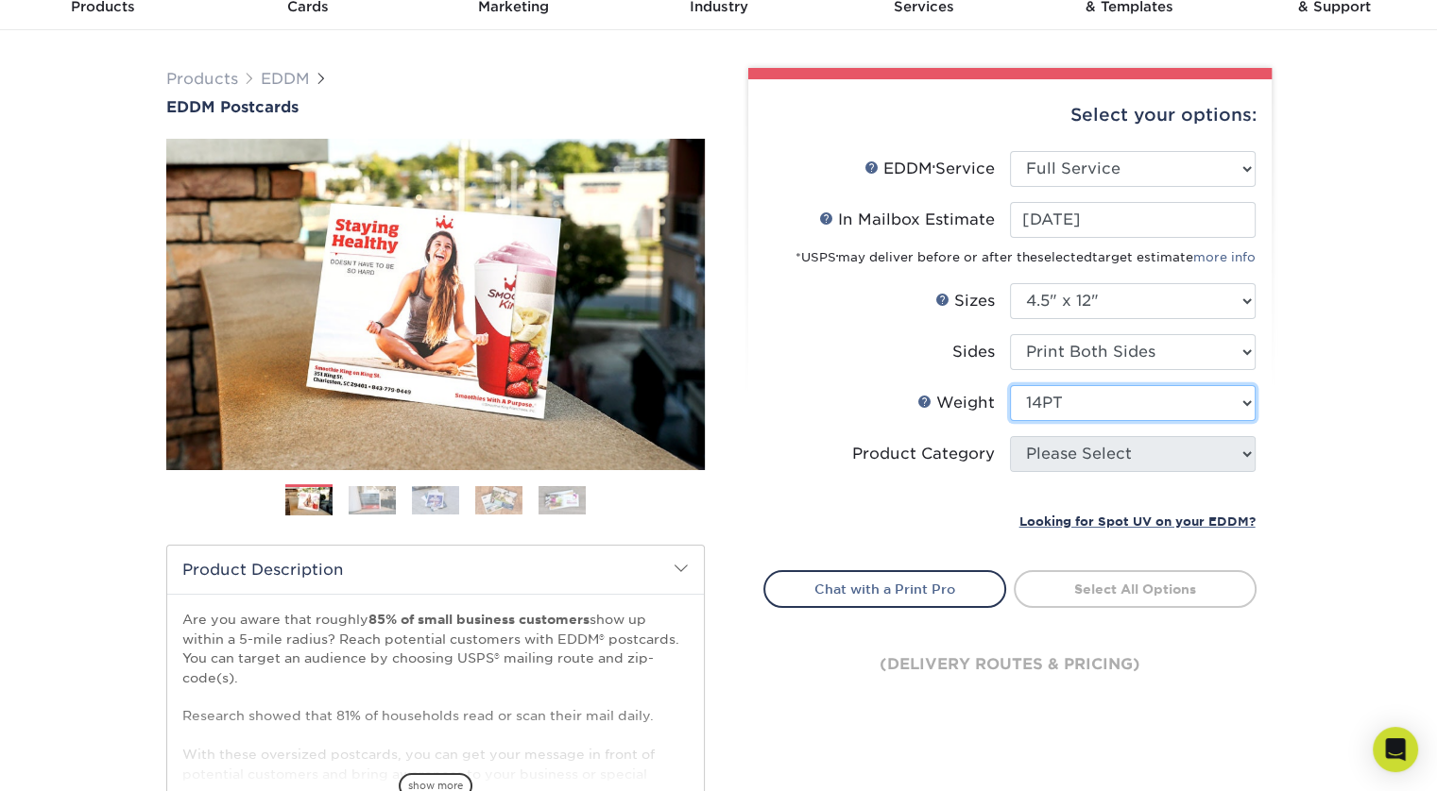
click at [1010, 385] on select "Please Select 14PT 16PT" at bounding box center [1133, 403] width 246 height 36
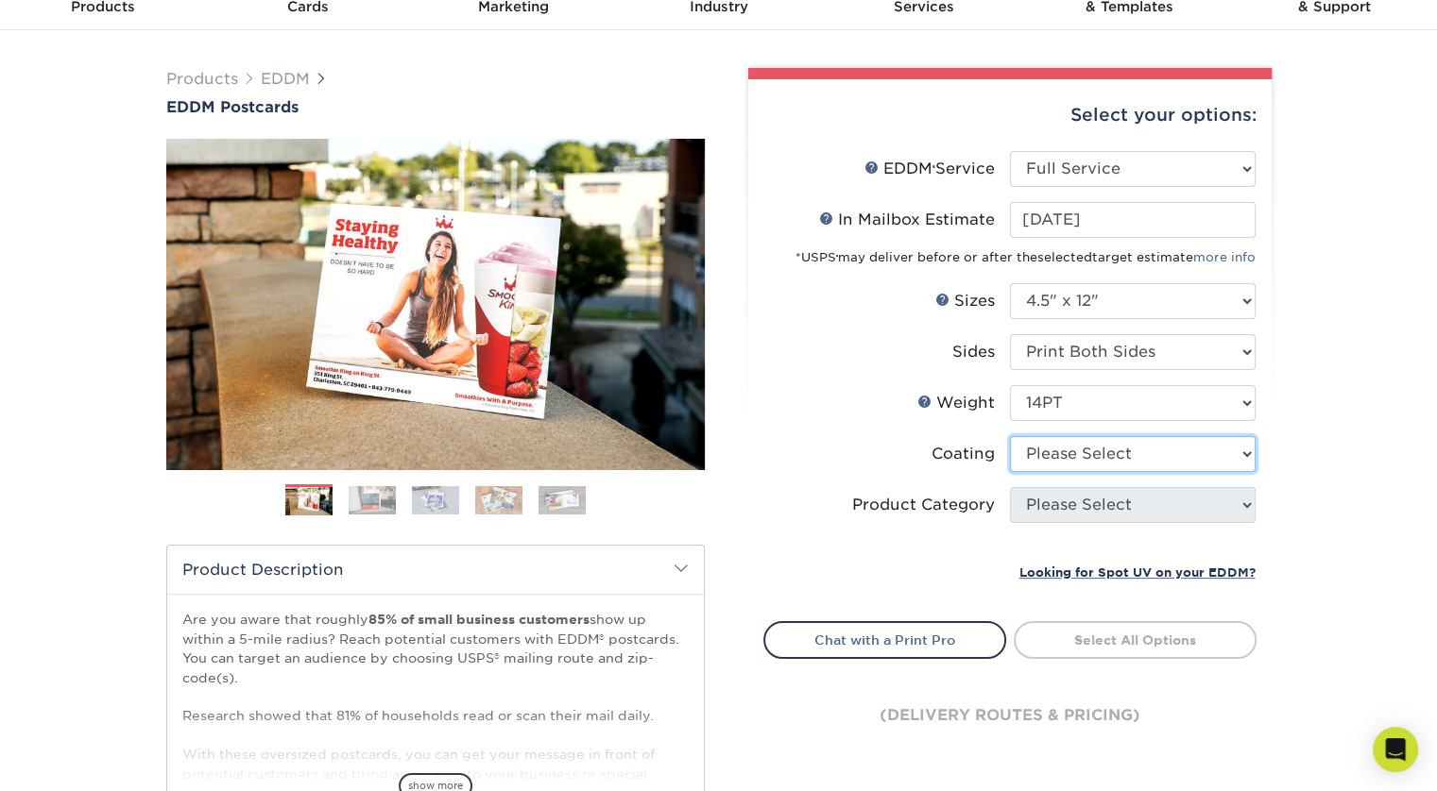
click at [1113, 460] on select at bounding box center [1133, 454] width 246 height 36
select select "1e8116af-acfc-44b1-83dc-8181aa338834"
click at [1010, 436] on select at bounding box center [1133, 454] width 246 height 36
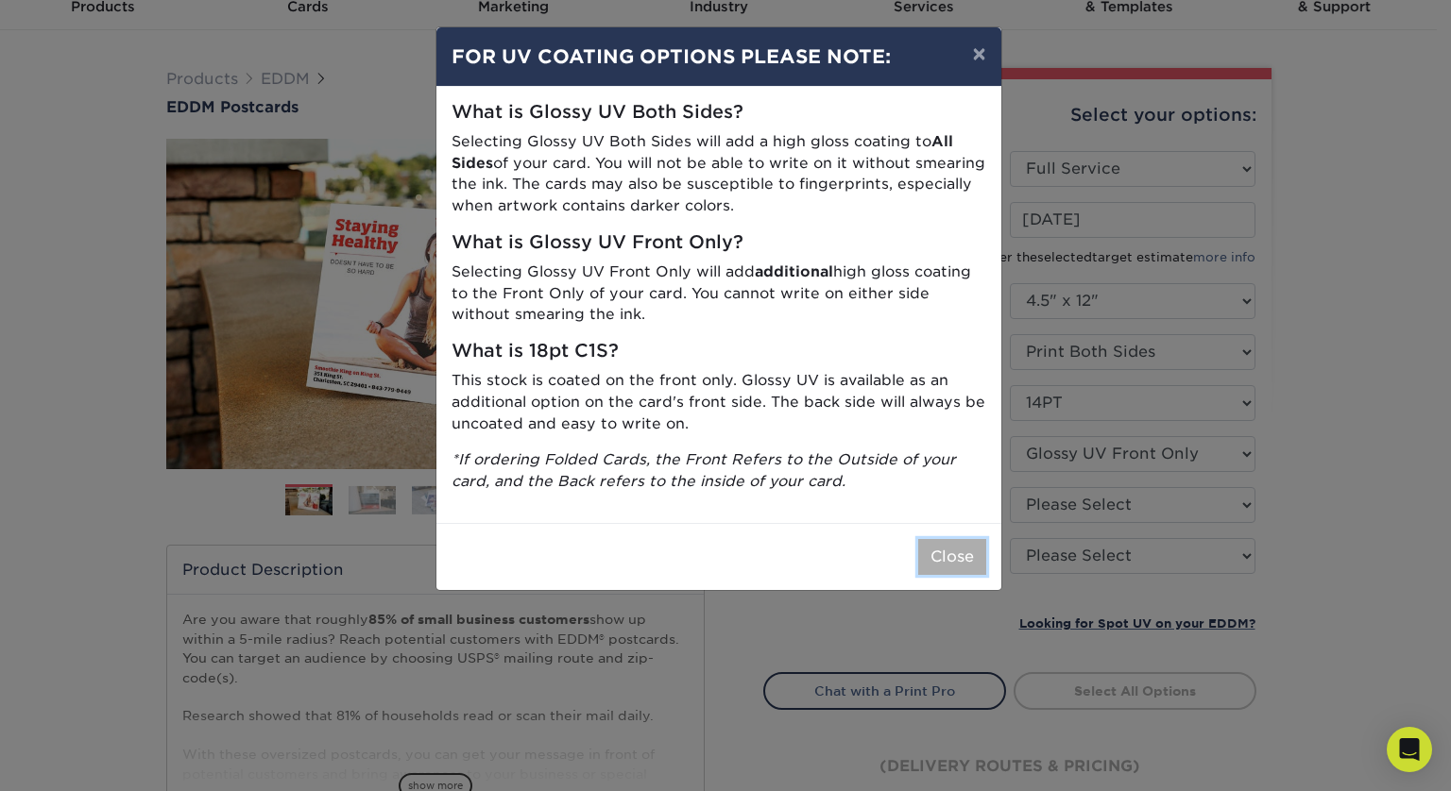
click at [958, 551] on button "Close" at bounding box center [952, 557] width 68 height 36
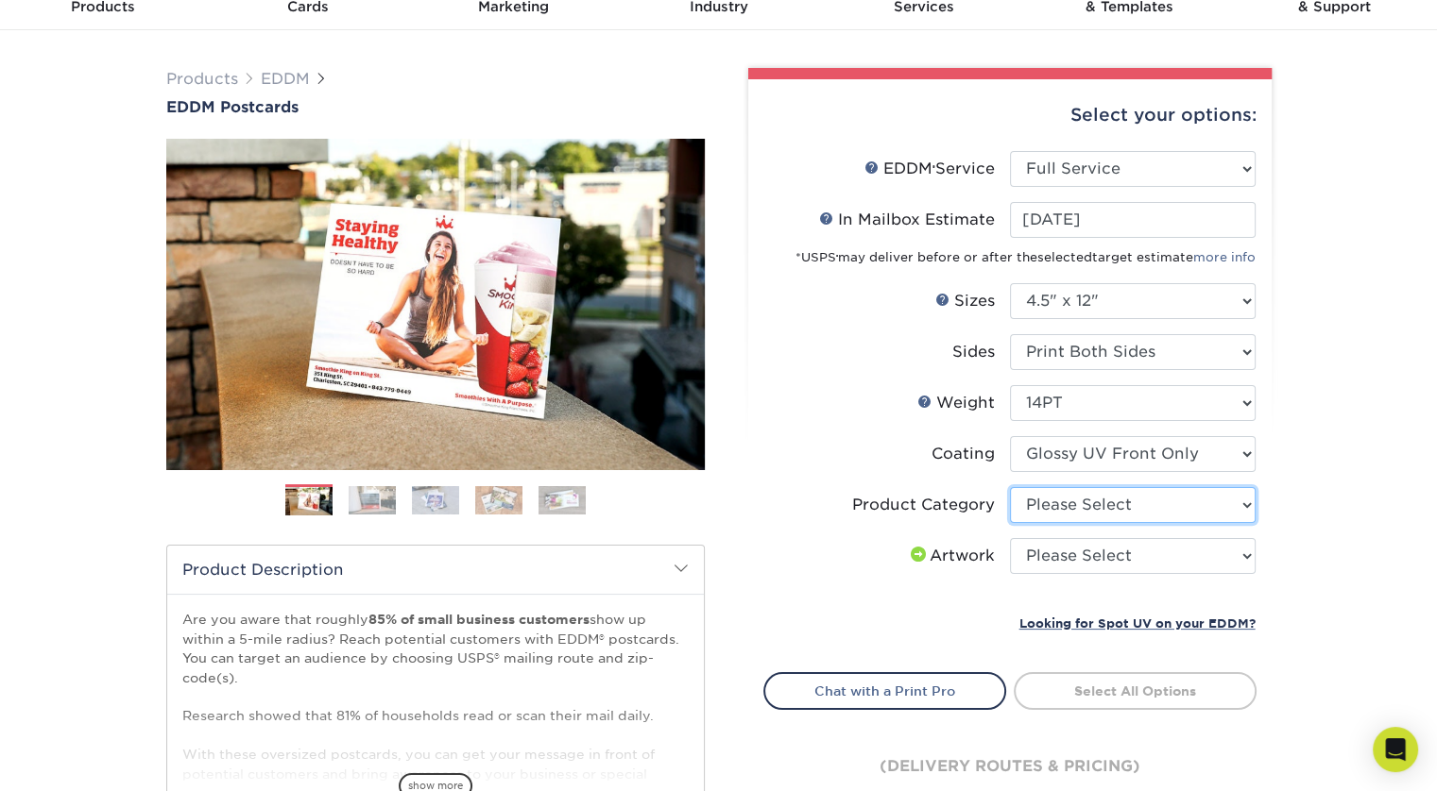
click at [1155, 513] on select "Please Select Postcards" at bounding box center [1133, 505] width 246 height 36
select select "9b7272e0-d6c8-4c3c-8e97-d3a1bcdab858"
click at [1010, 487] on select "Please Select Postcards" at bounding box center [1133, 505] width 246 height 36
click at [1109, 560] on select "Please Select I will upload files I need a design - $150" at bounding box center [1133, 556] width 246 height 36
select select "upload"
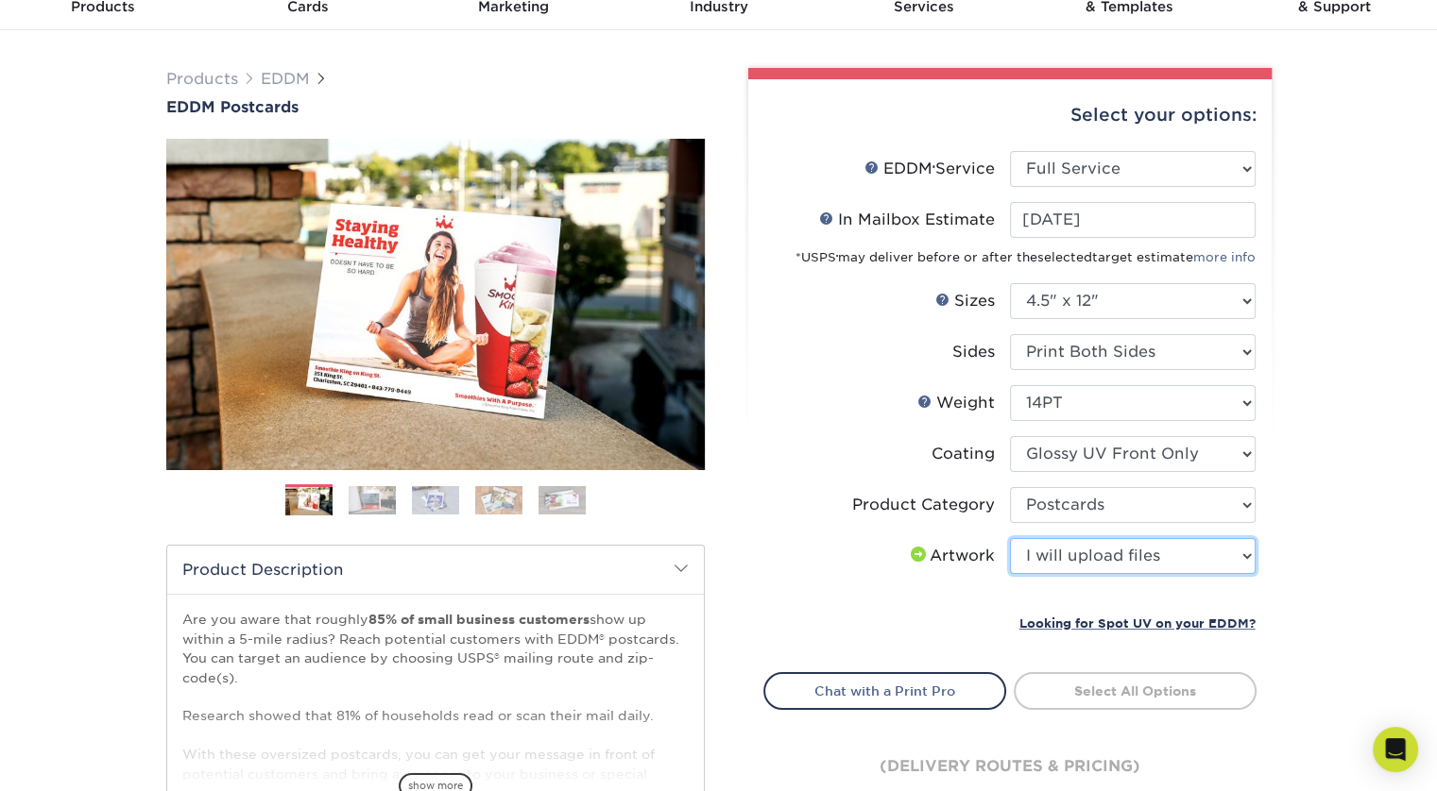
click at [1010, 538] on select "Please Select I will upload files I need a design - $150" at bounding box center [1133, 556] width 246 height 36
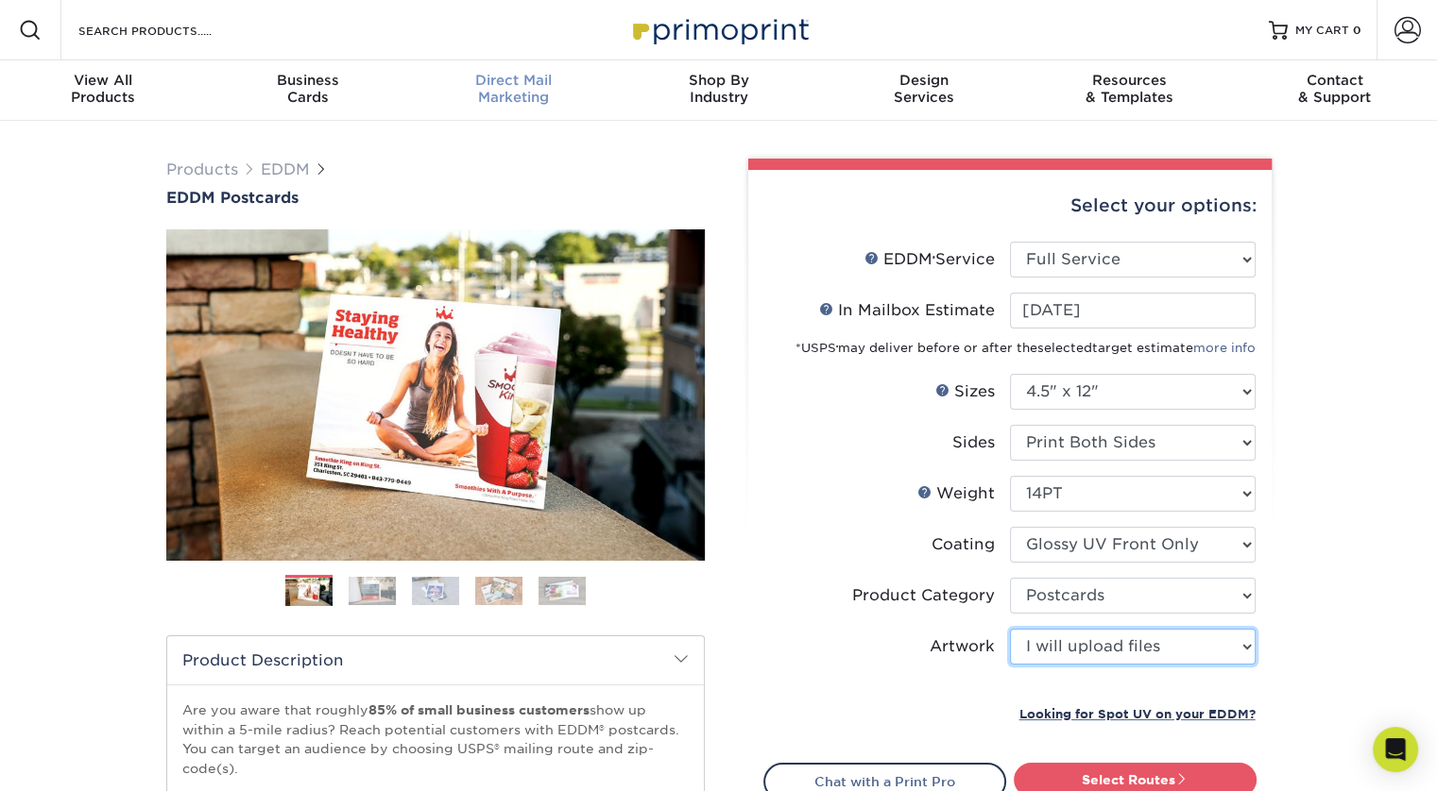
scroll to position [0, 0]
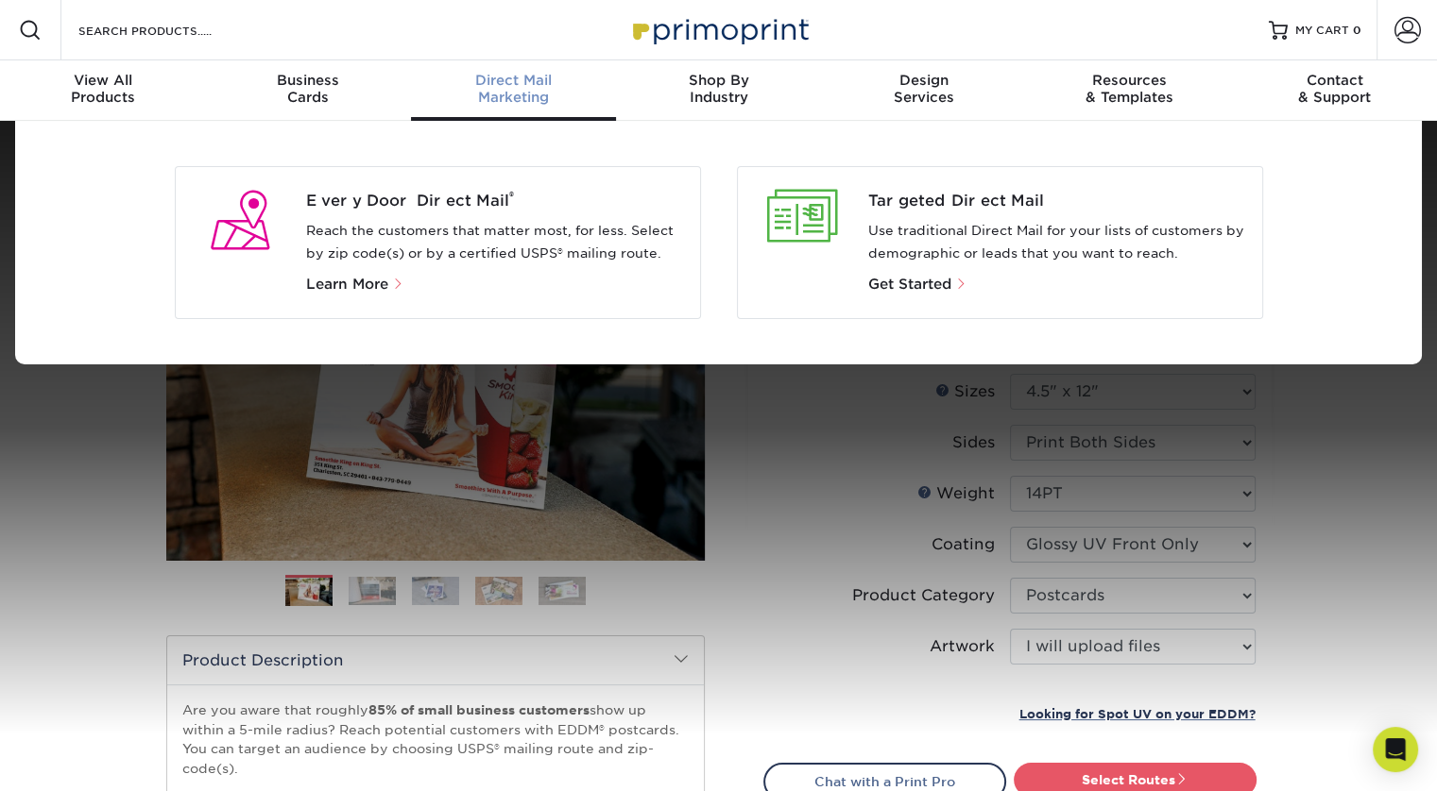
click at [498, 76] on span "Direct Mail" at bounding box center [513, 80] width 205 height 17
click at [912, 281] on span "Get Started" at bounding box center [909, 284] width 83 height 17
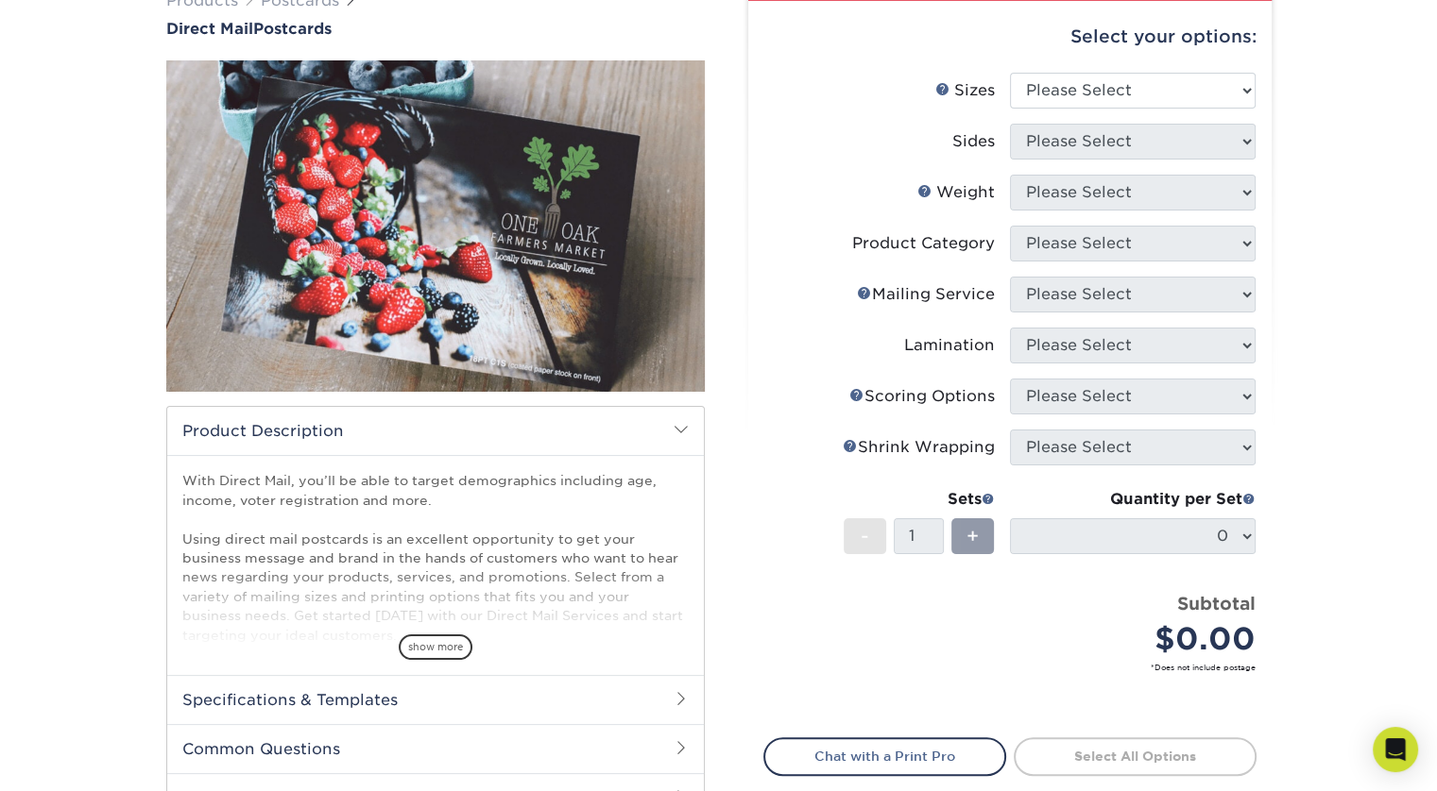
scroll to position [163, 0]
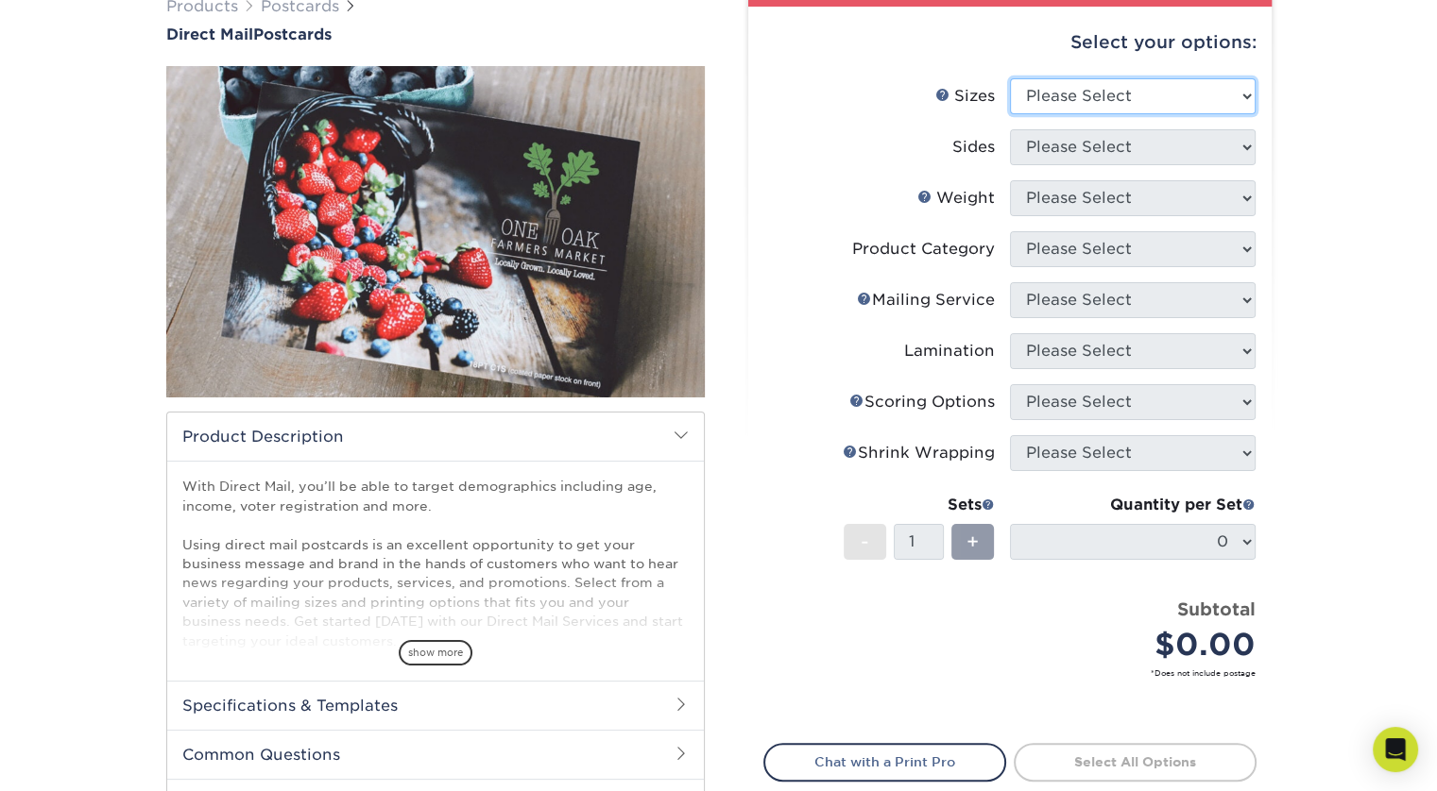
click at [1177, 100] on select "Please Select 1.5" x 7" 2" x 4" 2" x 6" 2" x 7" 2" x 8" 2.12" x 5.5" 2.12" x 5.…" at bounding box center [1133, 96] width 246 height 36
click at [1305, 125] on div "Products Postcards Direct Mail Postcards $" at bounding box center [718, 460] width 1437 height 1006
click at [1188, 87] on select "Please Select 1.5" x 7" 2" x 4" 2" x 6" 2" x 7" 2" x 8" 2.12" x 5.5" 2.12" x 5.…" at bounding box center [1133, 96] width 246 height 36
select select "4.00x6.00"
click at [1010, 78] on select "Please Select 1.5" x 7" 2" x 4" 2" x 6" 2" x 7" 2" x 8" 2.12" x 5.5" 2.12" x 5.…" at bounding box center [1133, 96] width 246 height 36
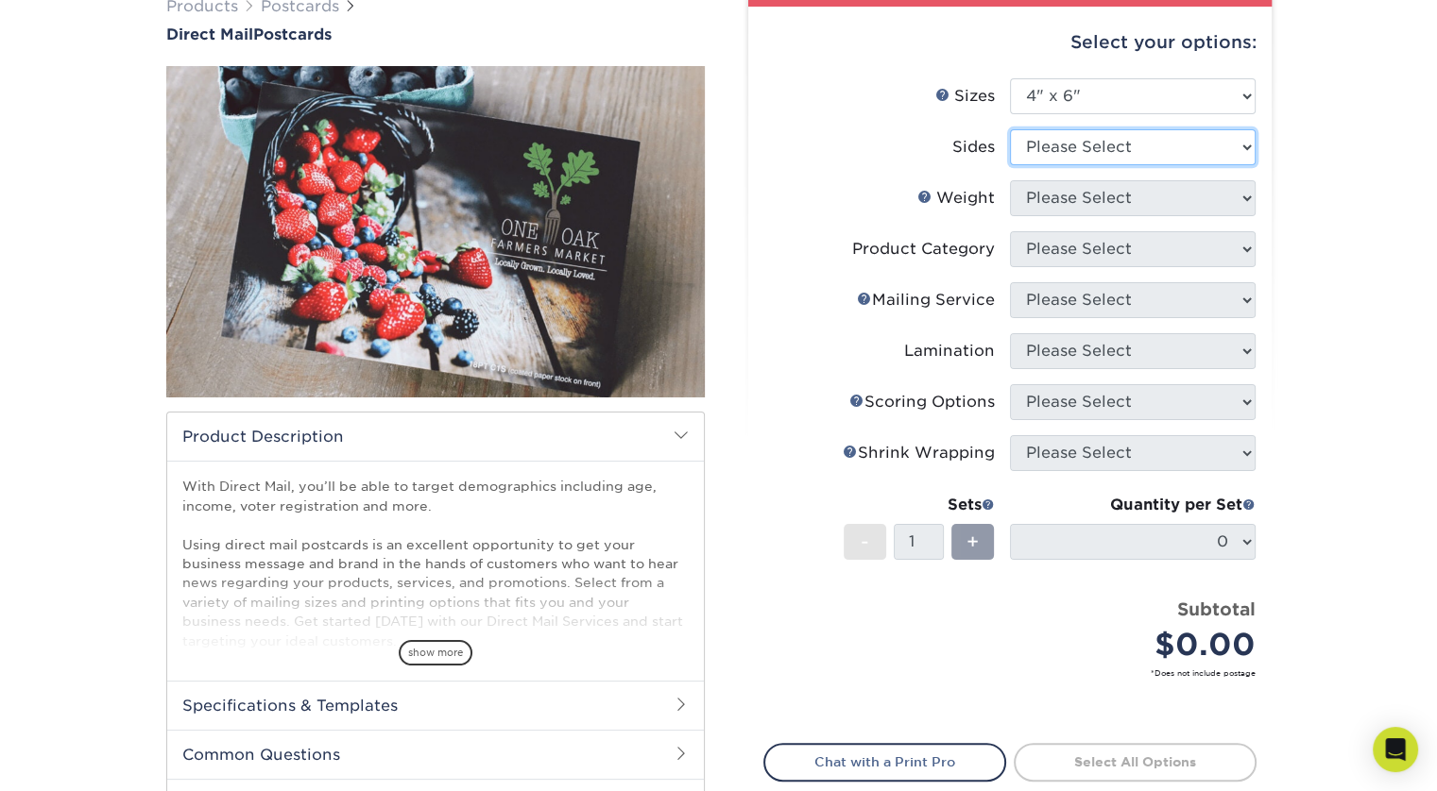
click at [1147, 154] on select "Please Select Print Both Sides Print Front Only" at bounding box center [1133, 147] width 246 height 36
select select "13abbda7-1d64-4f25-8bb2-c179b224825d"
click at [1010, 129] on select "Please Select Print Both Sides Print Front Only" at bounding box center [1133, 147] width 246 height 36
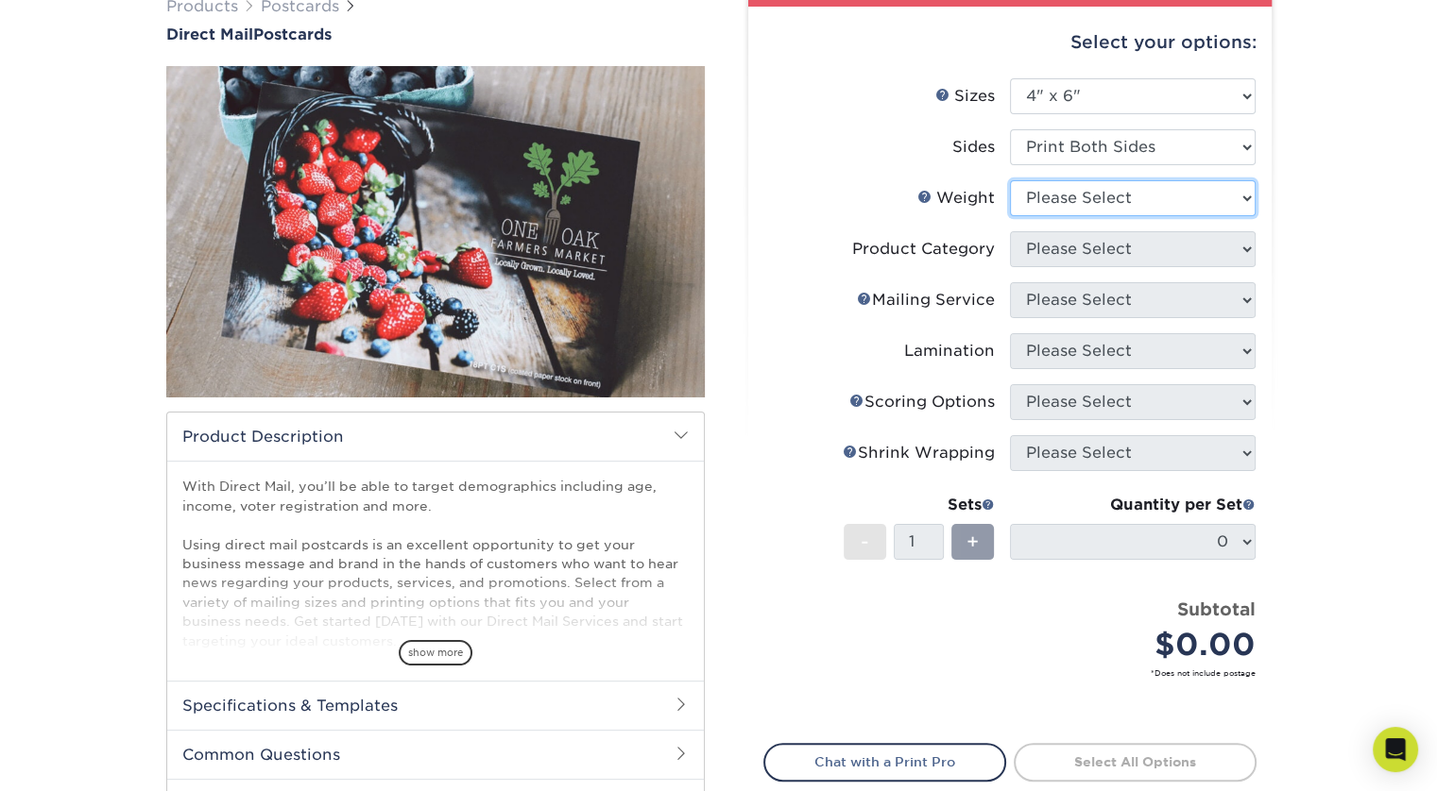
click at [1154, 207] on select "Please Select 14PT 100LB 16PT 14PT Uncoated" at bounding box center [1133, 198] width 246 height 36
select select "14PT"
click at [1010, 180] on select "Please Select 14PT 100LB 16PT 14PT Uncoated" at bounding box center [1133, 198] width 246 height 36
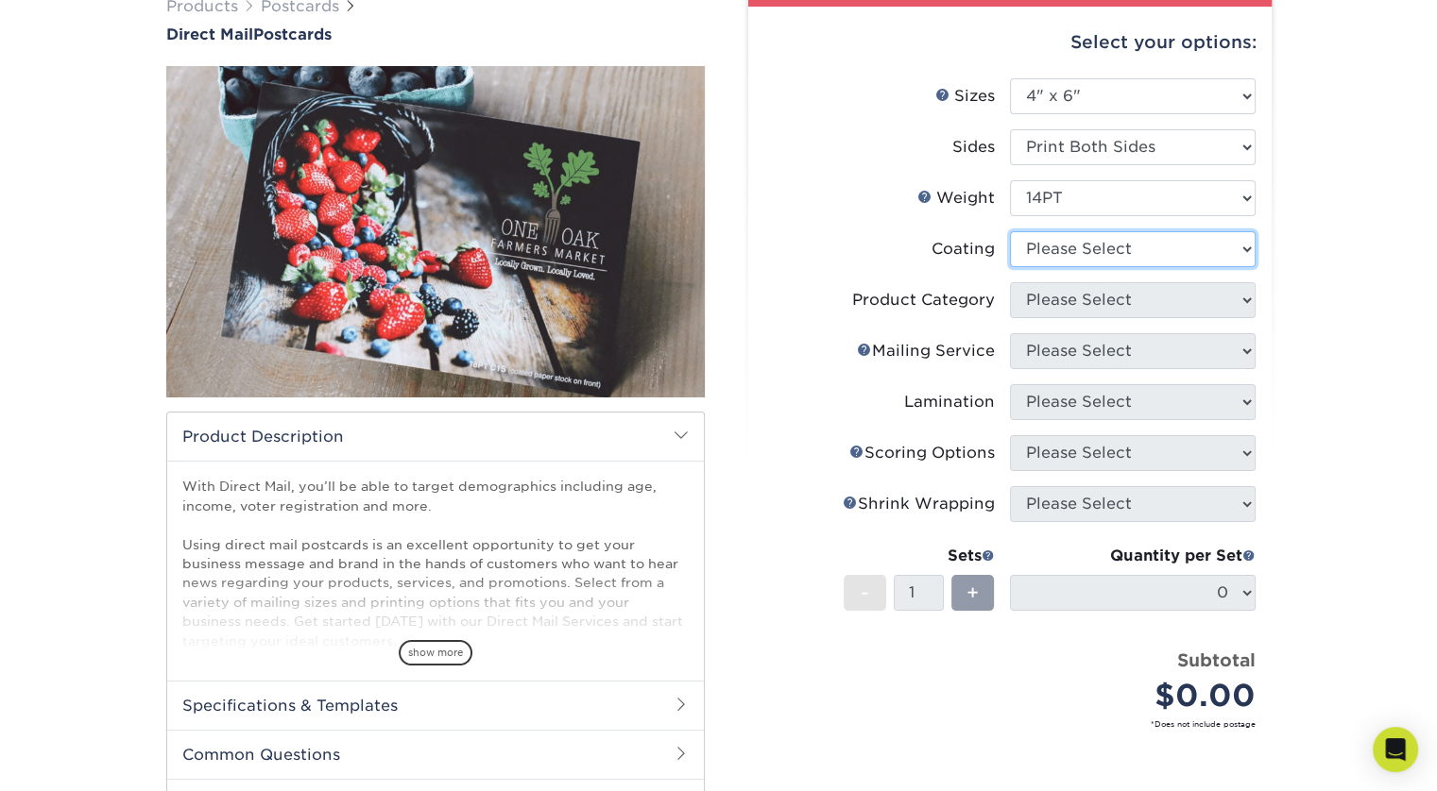
click at [1167, 253] on select at bounding box center [1133, 249] width 246 height 36
click at [1010, 231] on select at bounding box center [1133, 249] width 246 height 36
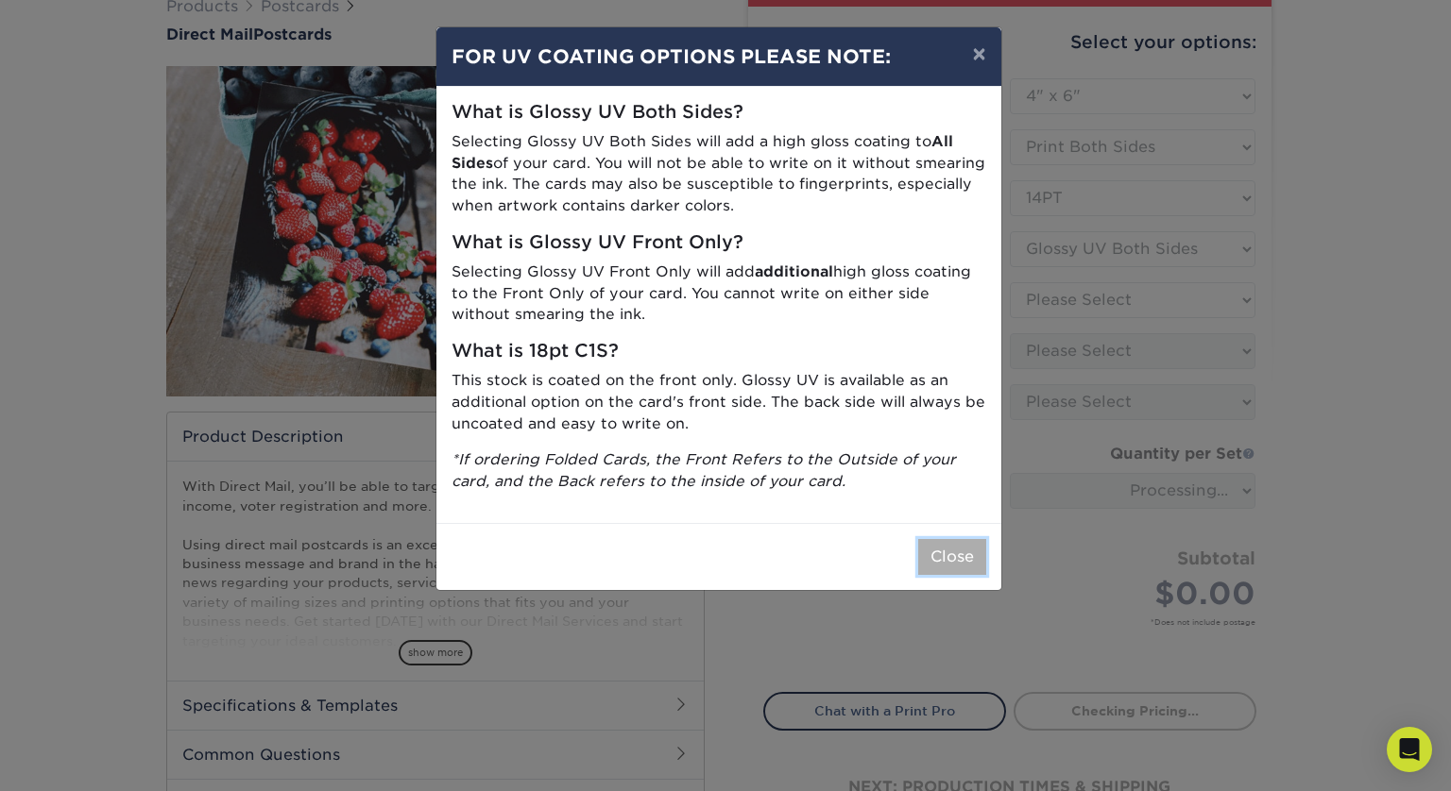
click at [960, 555] on button "Close" at bounding box center [952, 557] width 68 height 36
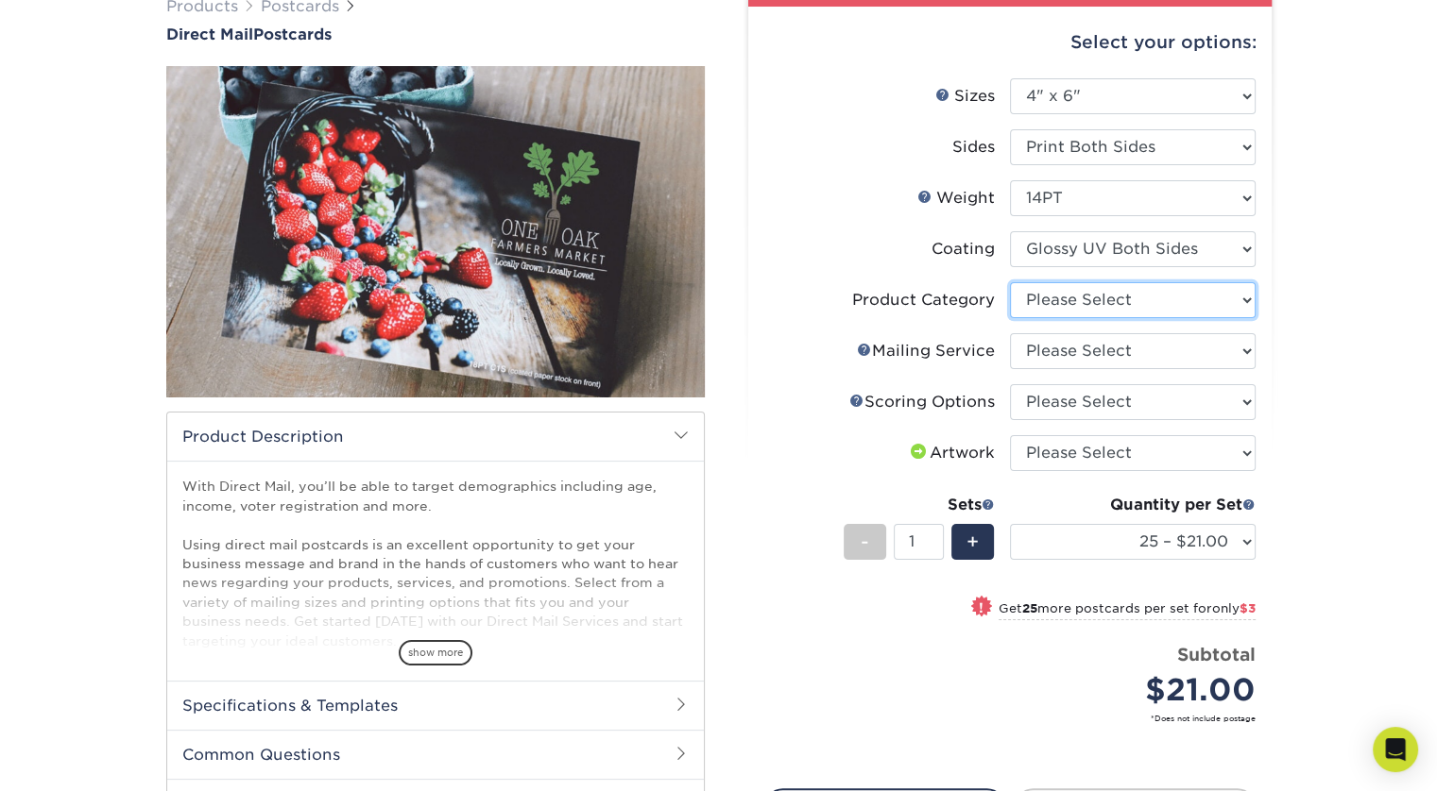
click at [1152, 301] on select "Please Select Postcards" at bounding box center [1133, 300] width 246 height 36
drag, startPoint x: 1152, startPoint y: 301, endPoint x: 1161, endPoint y: 282, distance: 20.7
click at [1152, 301] on select "Please Select Postcards" at bounding box center [1133, 300] width 246 height 36
click at [1186, 236] on select at bounding box center [1133, 249] width 246 height 36
select select "121bb7b5-3b4d-429f-bd8d-bbf80e953313"
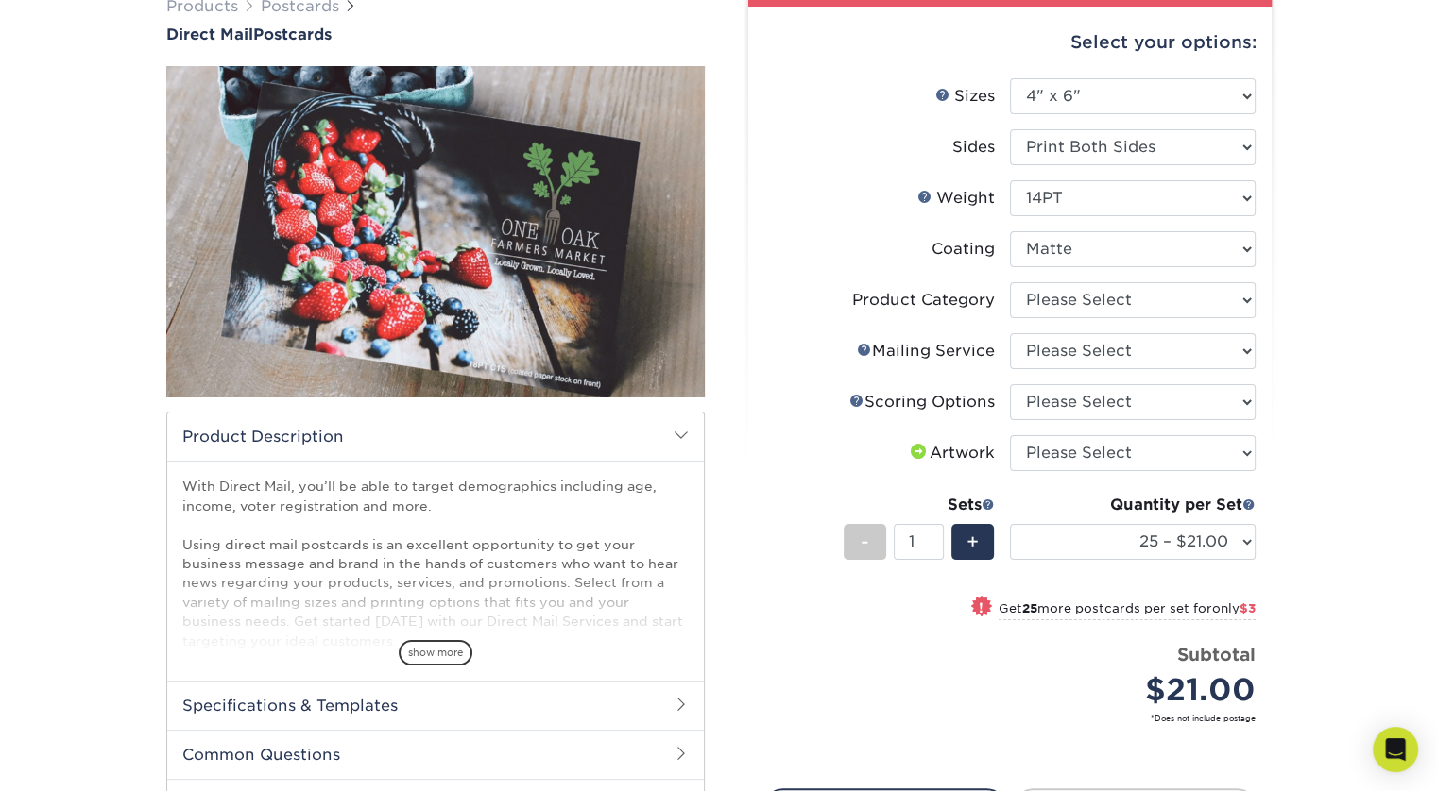
click at [1010, 231] on select at bounding box center [1133, 249] width 246 height 36
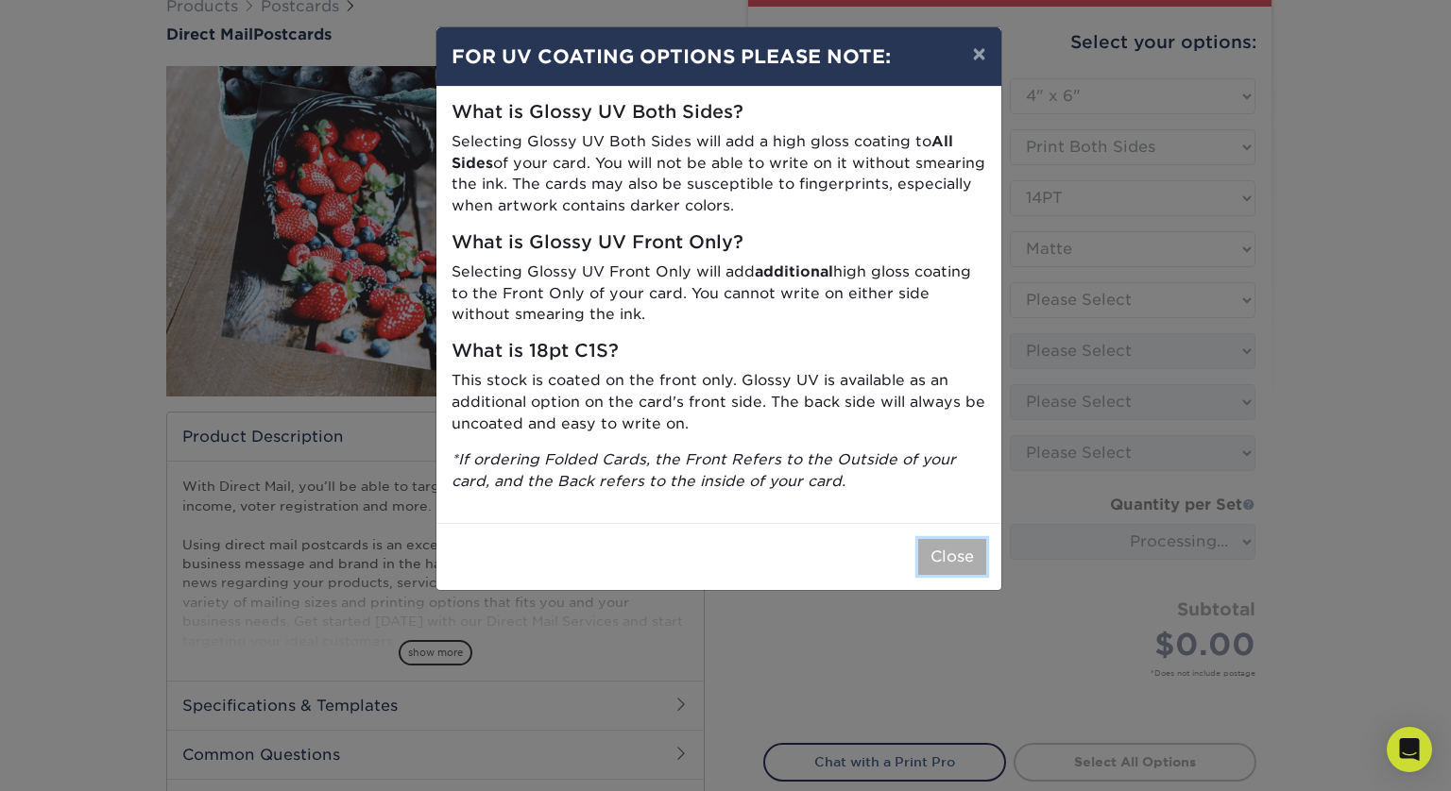
click at [935, 553] on button "Close" at bounding box center [952, 557] width 68 height 36
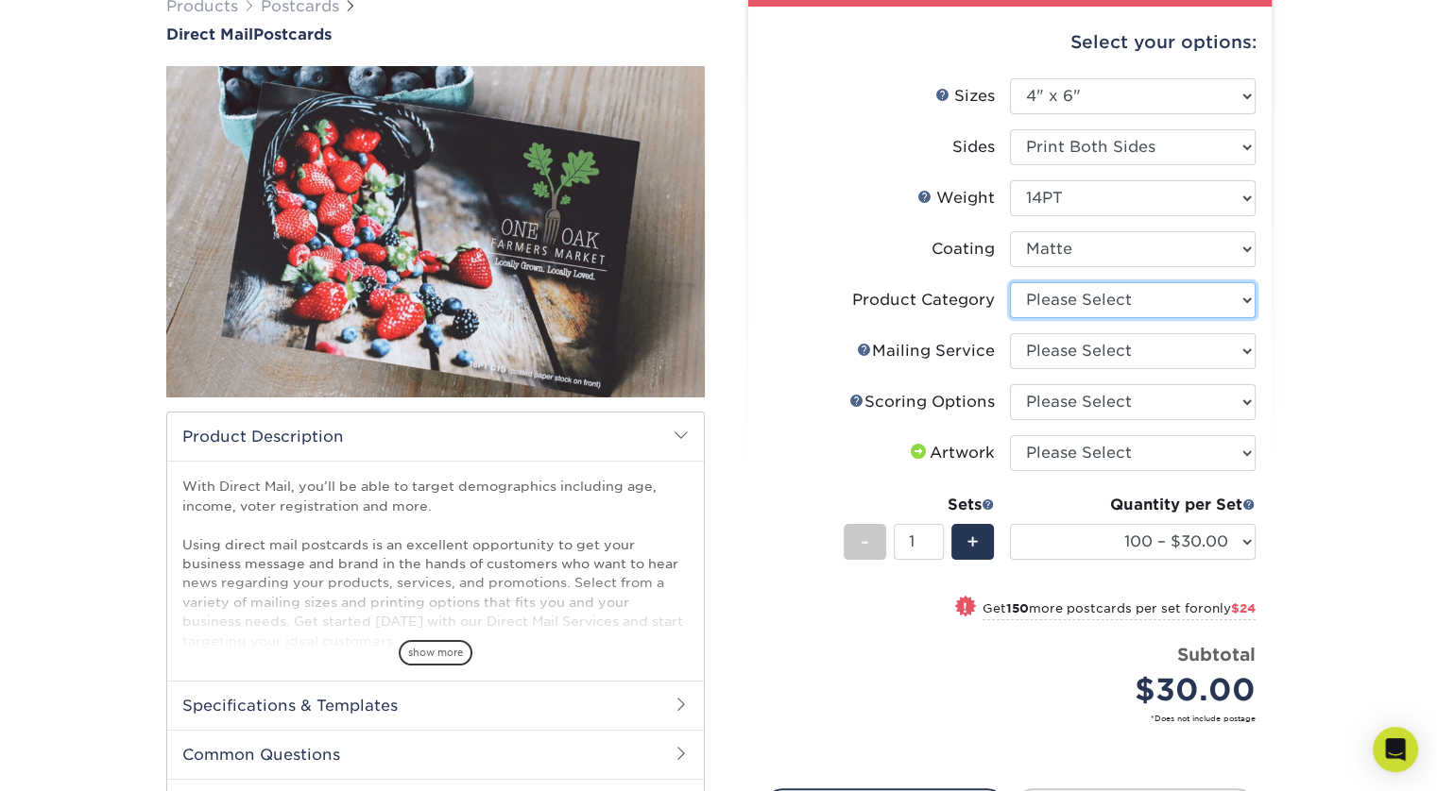
click at [1194, 309] on select "Please Select Postcards" at bounding box center [1133, 300] width 246 height 36
click at [1201, 296] on select "Please Select Postcards" at bounding box center [1133, 300] width 246 height 36
click at [1260, 340] on div "Select your options: Sizes Help Sizes Please Select 1.5" x 7" 2" x 4" 2" x 6" 2…" at bounding box center [1009, 481] width 523 height 949
click at [1218, 355] on select "Please Select No Direct Mailing Service No, I will mail/stamp/imprint Direct Ma…" at bounding box center [1133, 351] width 246 height 36
click at [1370, 405] on div "Products Postcards Direct Mail Postcards $" at bounding box center [718, 482] width 1437 height 1051
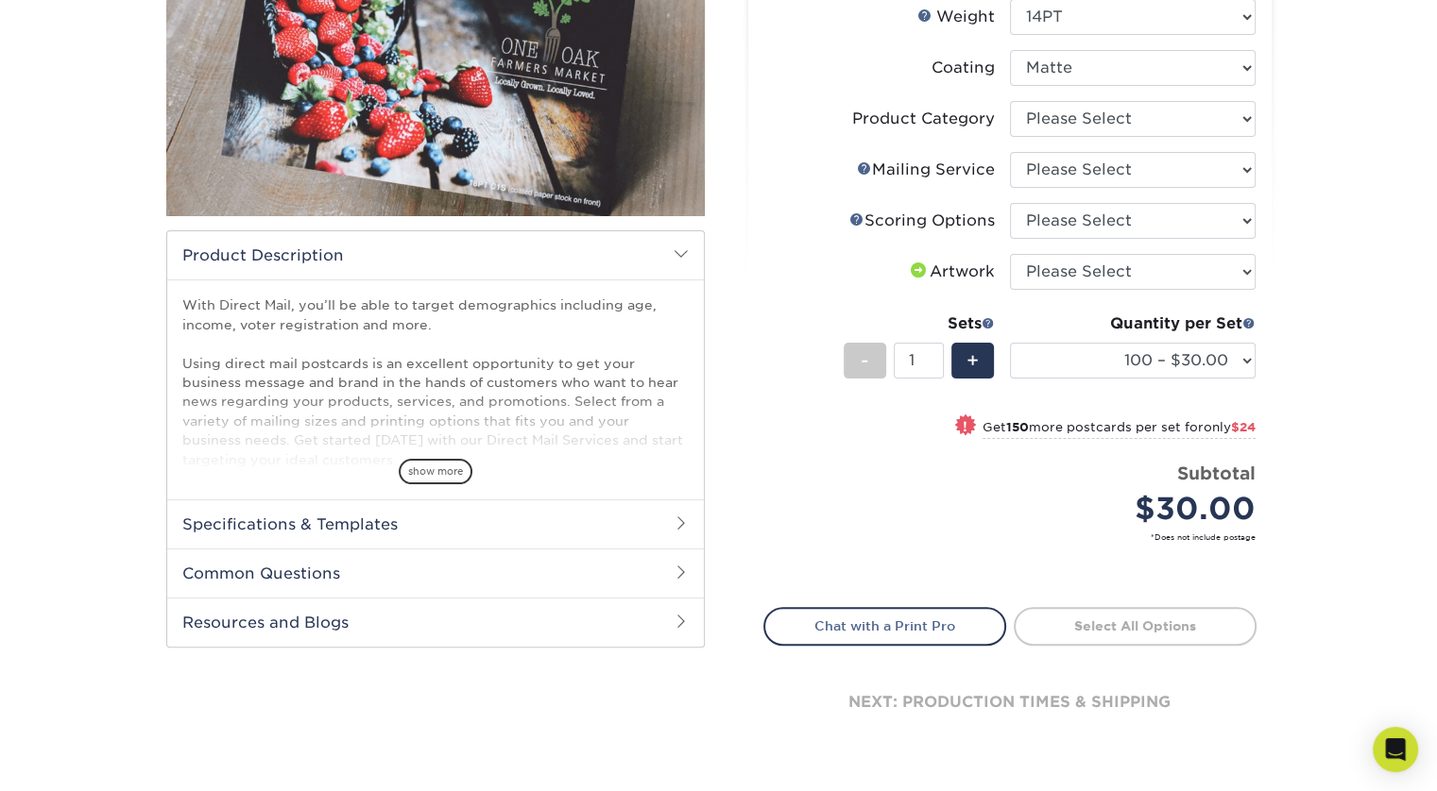
scroll to position [349, 0]
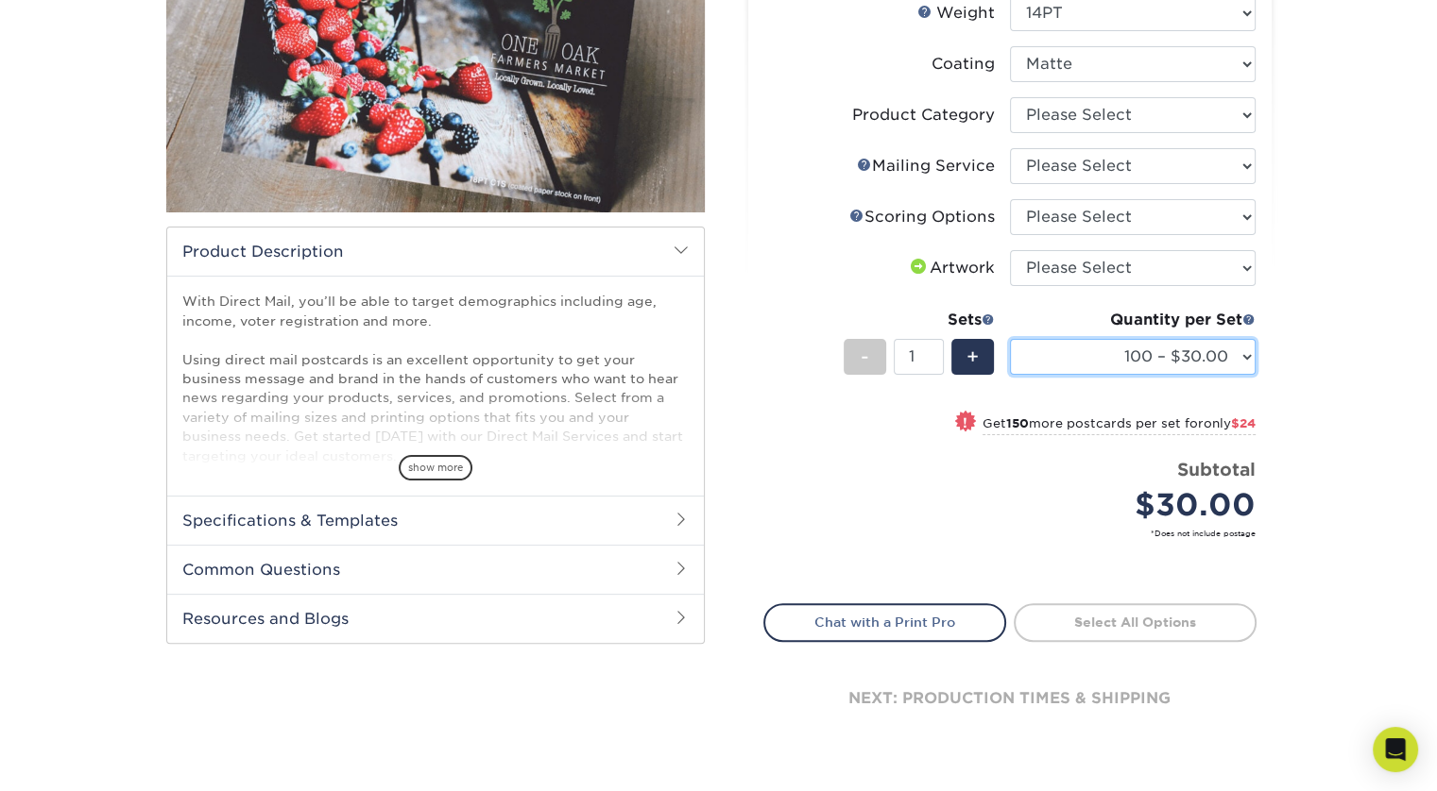
click at [1236, 366] on select "100 – $30.00 250 – $54.00 500 – $64.00 1000 – $73.00 2500 – $149.00 5000 – $222…" at bounding box center [1133, 357] width 246 height 36
select select "500 – $64.00"
click at [1010, 339] on select "100 – $30.00 250 – $54.00 500 – $64.00 1000 – $73.00 2500 – $149.00 5000 – $222…" at bounding box center [1133, 357] width 246 height 36
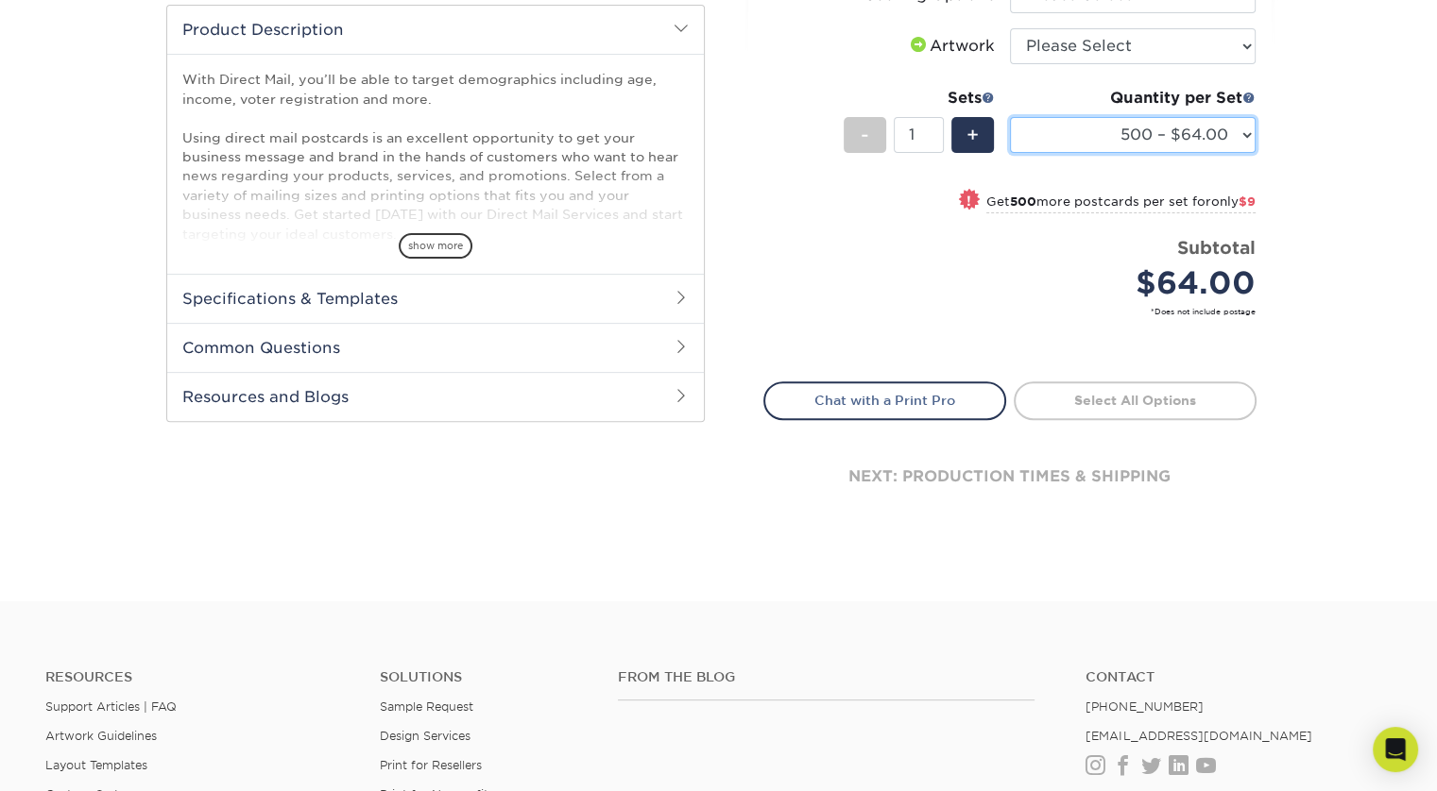
scroll to position [0, 0]
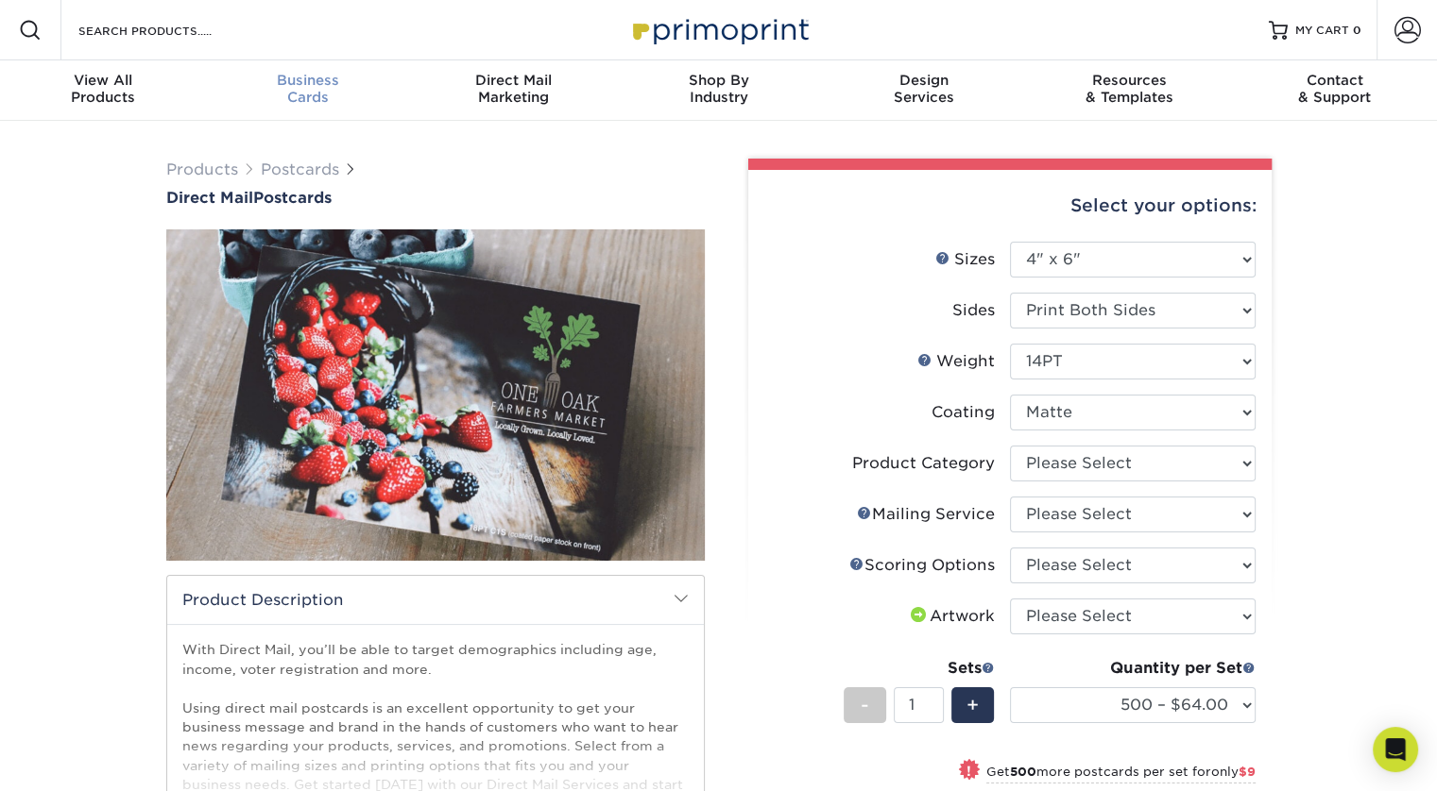
click at [308, 85] on span "Business" at bounding box center [307, 80] width 205 height 17
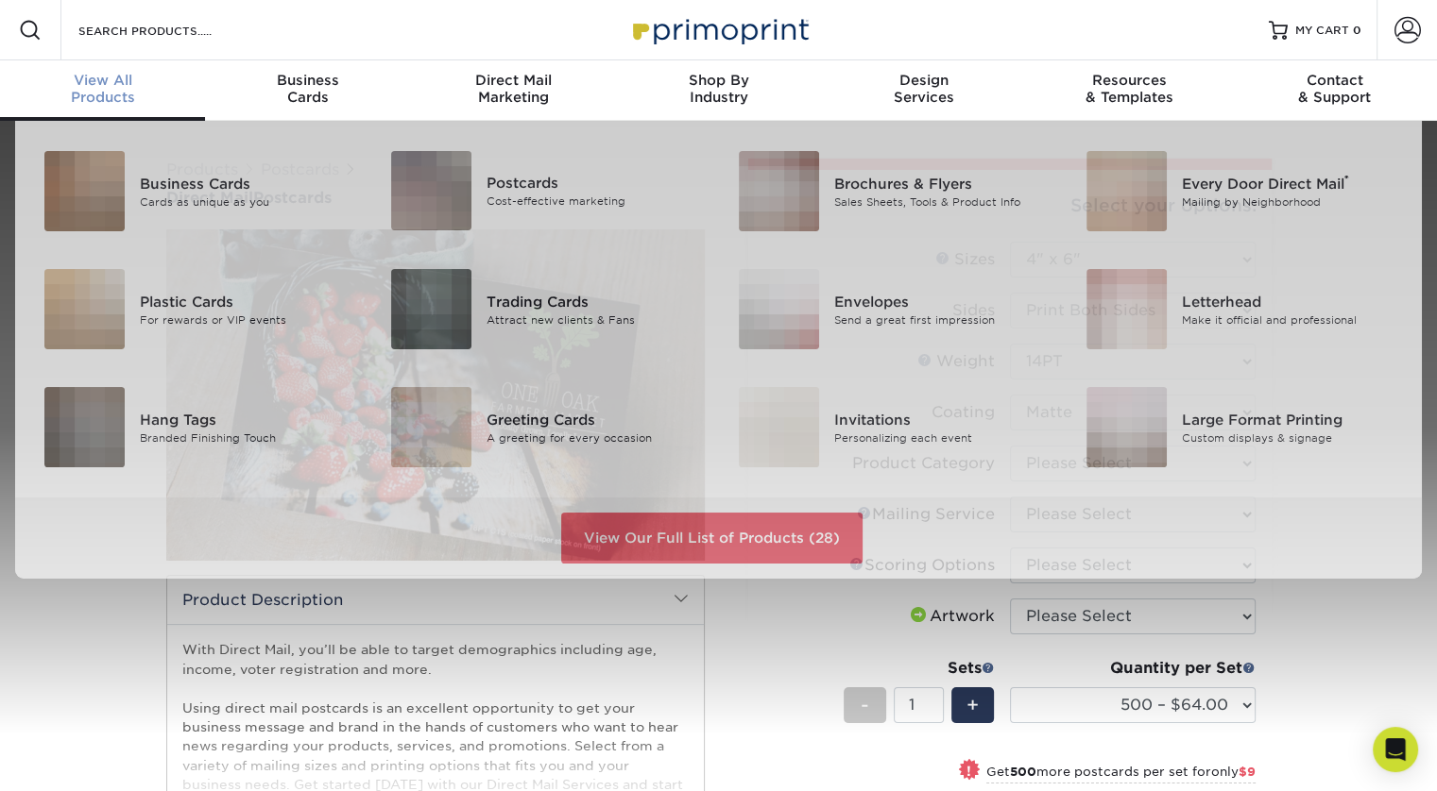
scroll to position [1, 0]
